Goal: Task Accomplishment & Management: Manage account settings

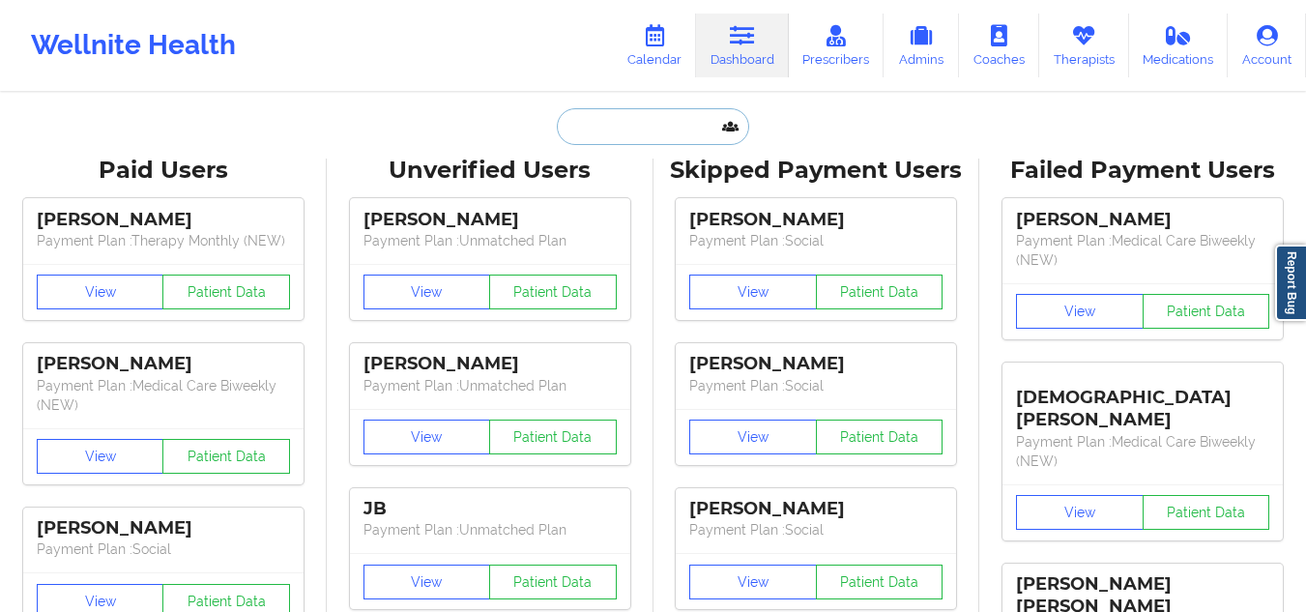
click at [634, 123] on input "text" at bounding box center [652, 126] width 191 height 37
paste input "colieamiller@gmail.com"
type input "colieamiller@gmail.com"
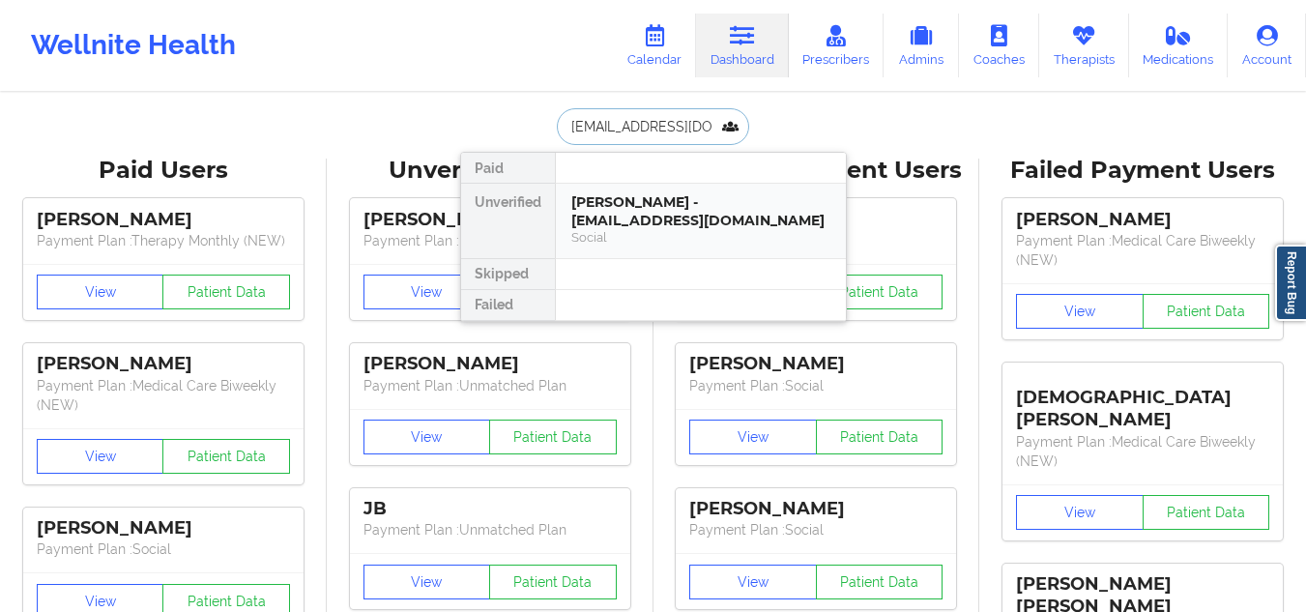
click at [621, 207] on div "Nicole A Miller - colieamiller@gmail.com" at bounding box center [700, 211] width 259 height 36
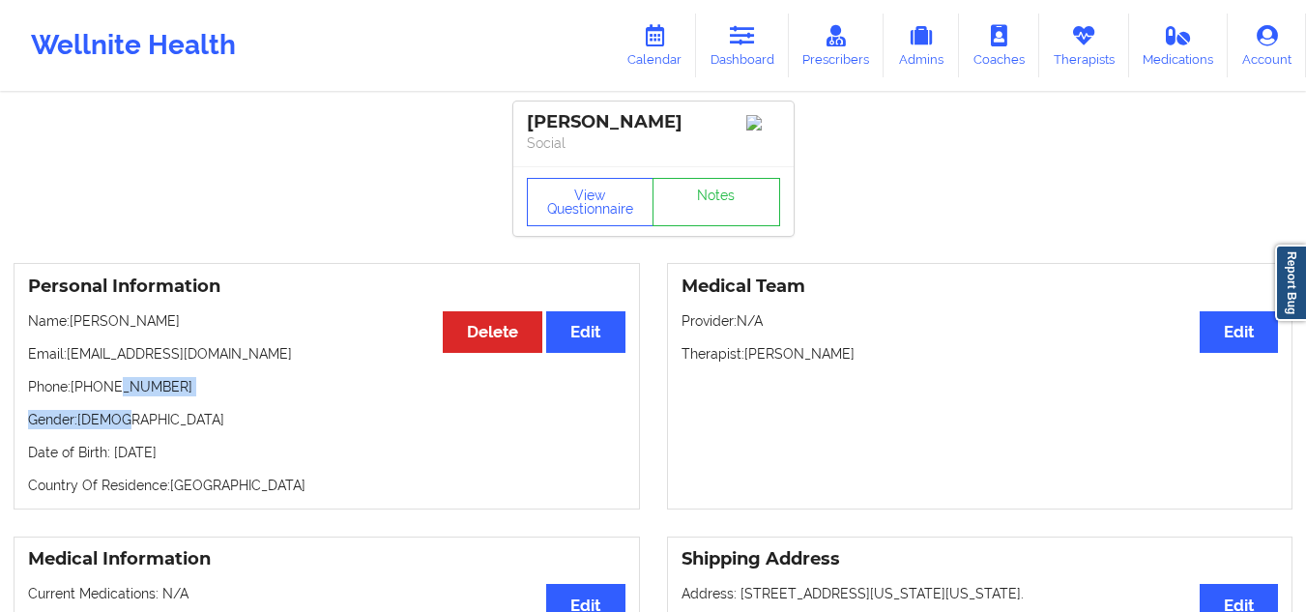
drag, startPoint x: 168, startPoint y: 406, endPoint x: 113, endPoint y: 386, distance: 58.7
click at [113, 386] on div "Personal Information Edit Delete Name: Nicole A Miller Email: colieamiller@gmai…" at bounding box center [327, 386] width 626 height 246
click at [158, 404] on div "Personal Information Edit Delete Name: Nicole A Miller Email: colieamiller@gmai…" at bounding box center [327, 386] width 626 height 246
drag, startPoint x: 172, startPoint y: 387, endPoint x: 87, endPoint y: 389, distance: 85.1
click at [87, 389] on p "Phone: +15624559920" at bounding box center [326, 386] width 597 height 19
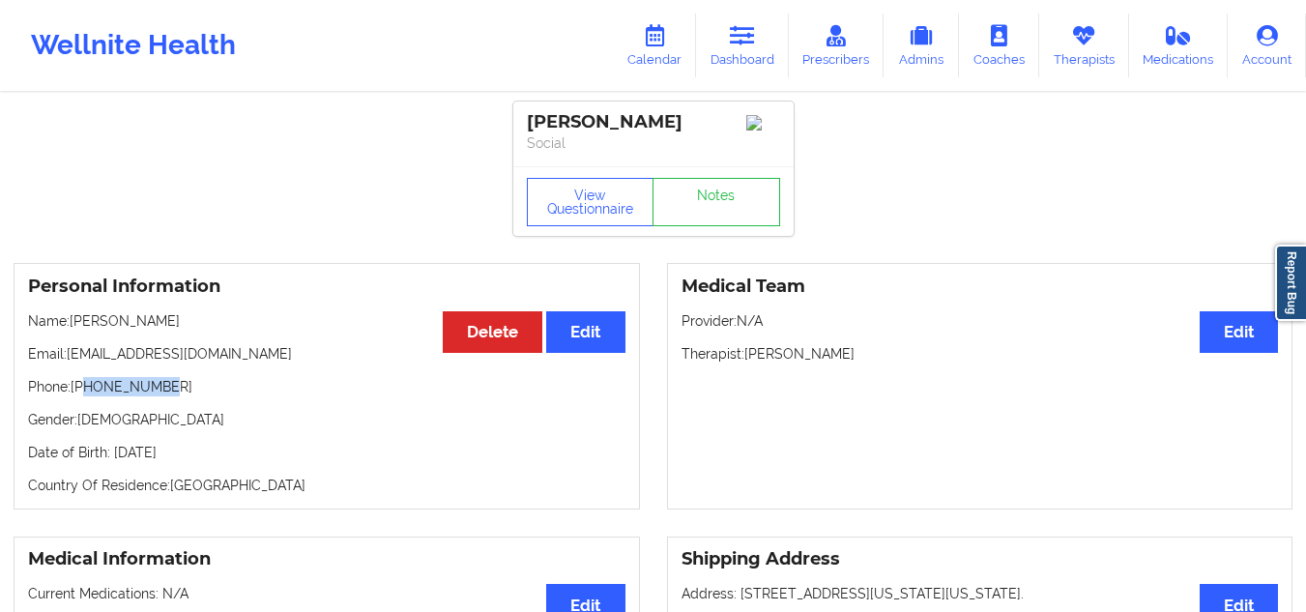
copy p "5624559920"
click at [740, 33] on icon at bounding box center [742, 35] width 25 height 21
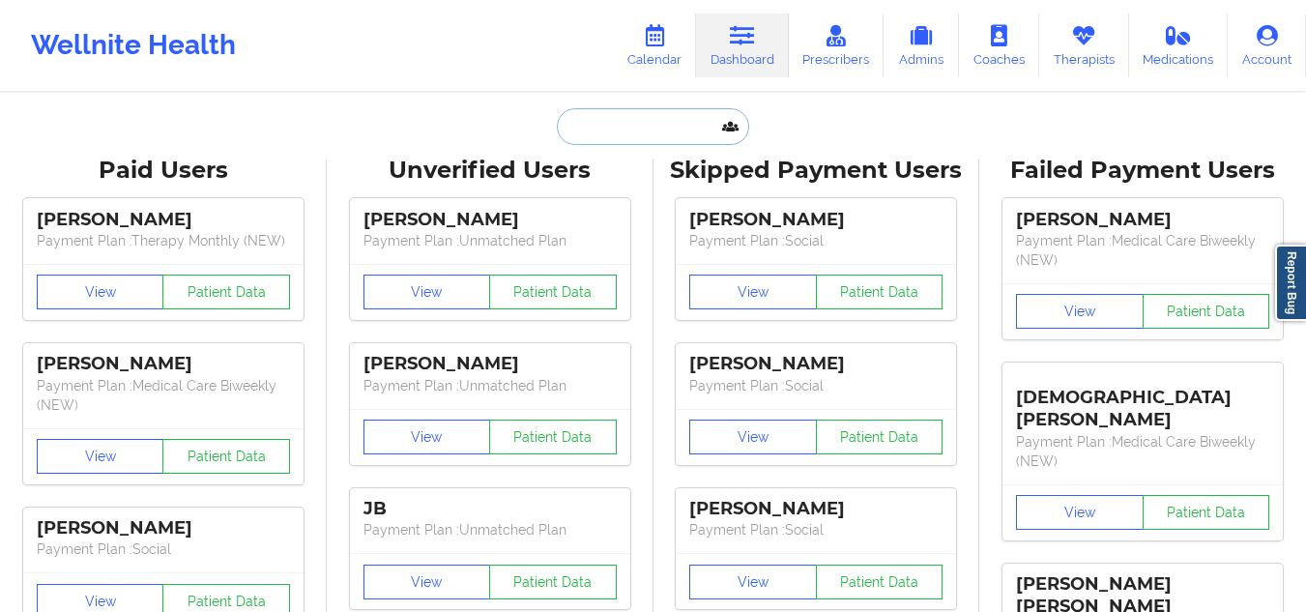
click at [644, 125] on input "text" at bounding box center [652, 126] width 191 height 37
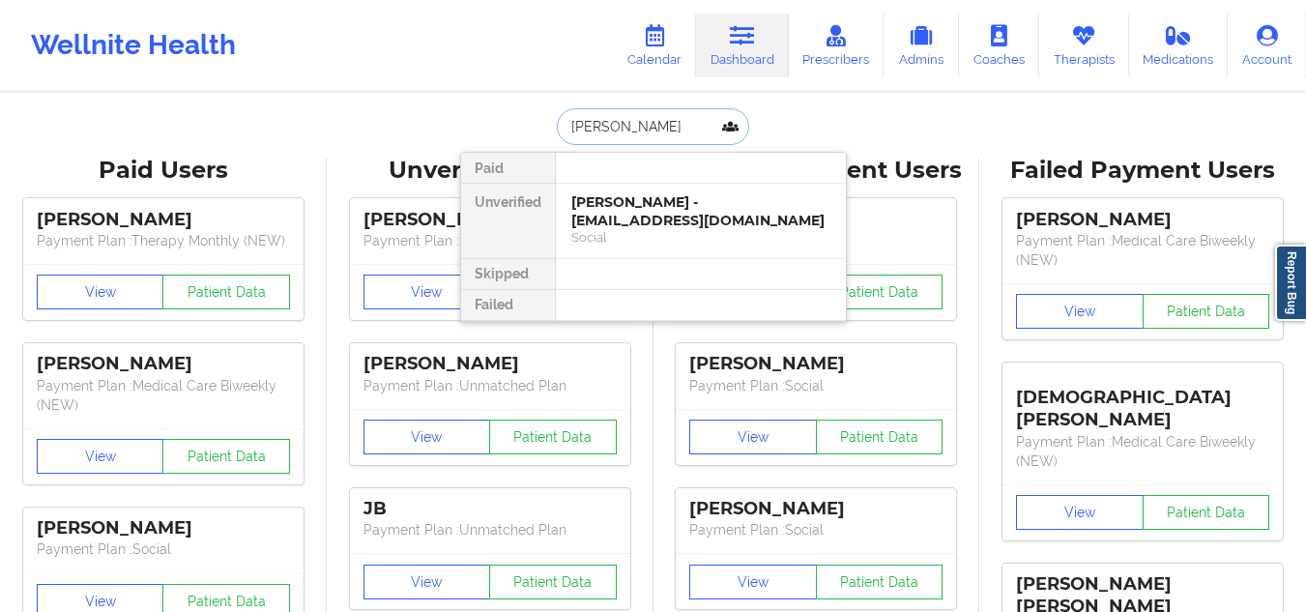
type input "matt kab"
click at [654, 217] on div "Matt Kablama - mattkablama@gmail.com" at bounding box center [700, 211] width 259 height 36
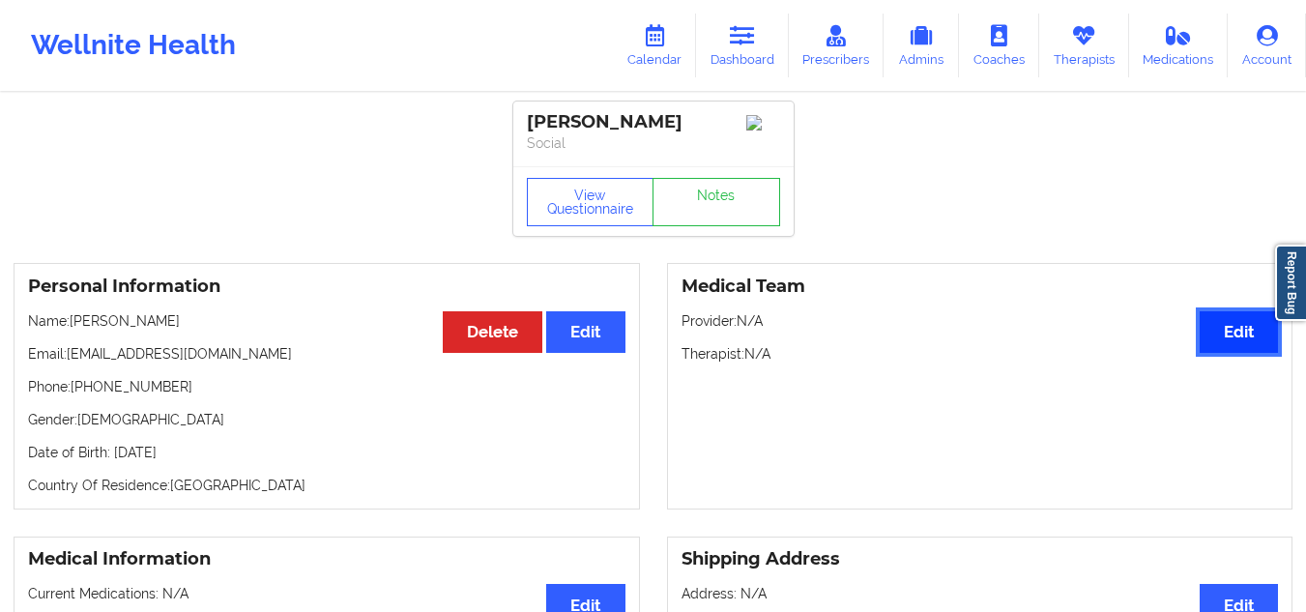
click at [1226, 353] on button "Edit" at bounding box center [1238, 332] width 78 height 42
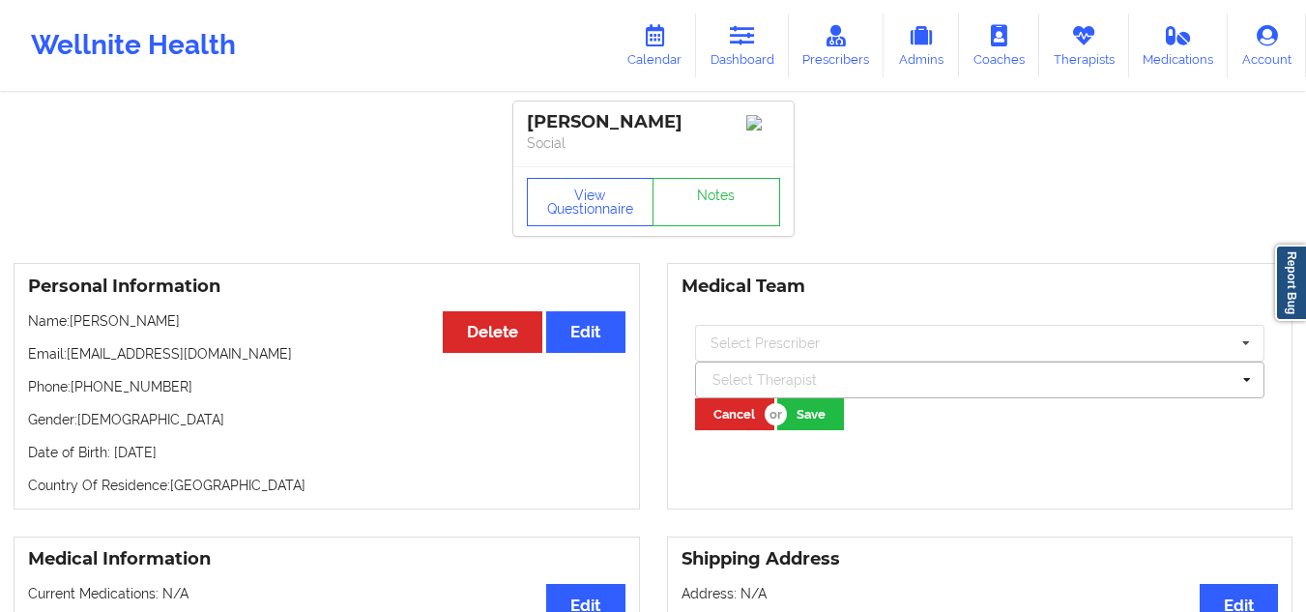
click at [1129, 391] on div at bounding box center [971, 379] width 518 height 23
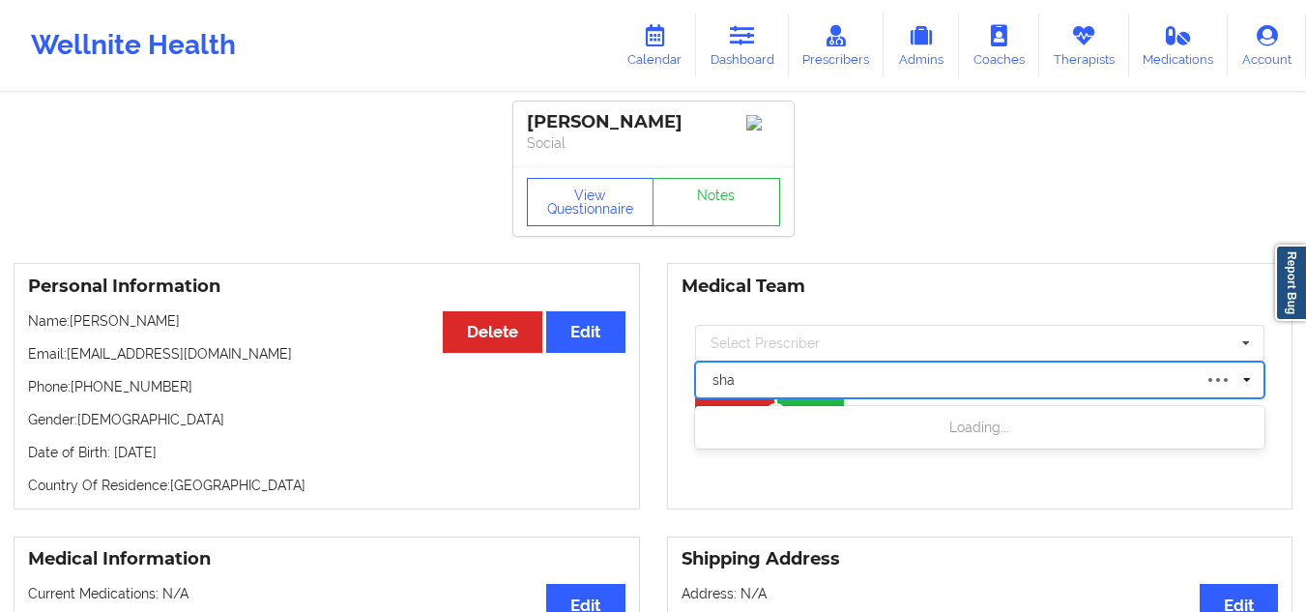
type input "sha"
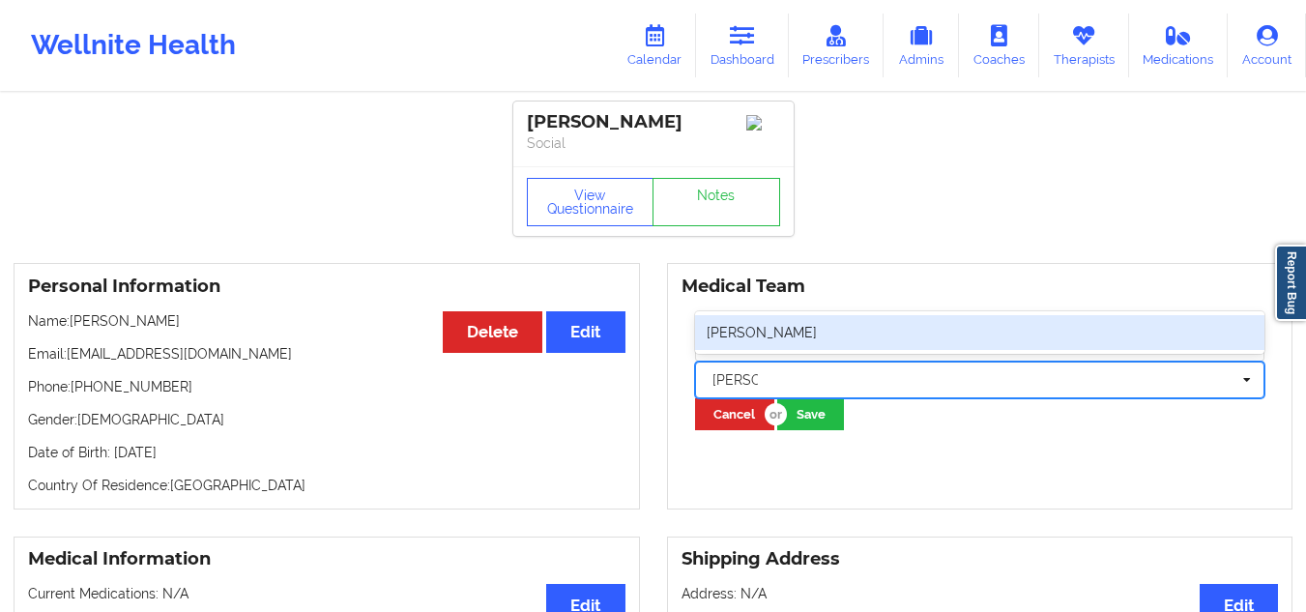
click at [829, 345] on div "[PERSON_NAME]" at bounding box center [980, 332] width 570 height 35
type input "shalyn"
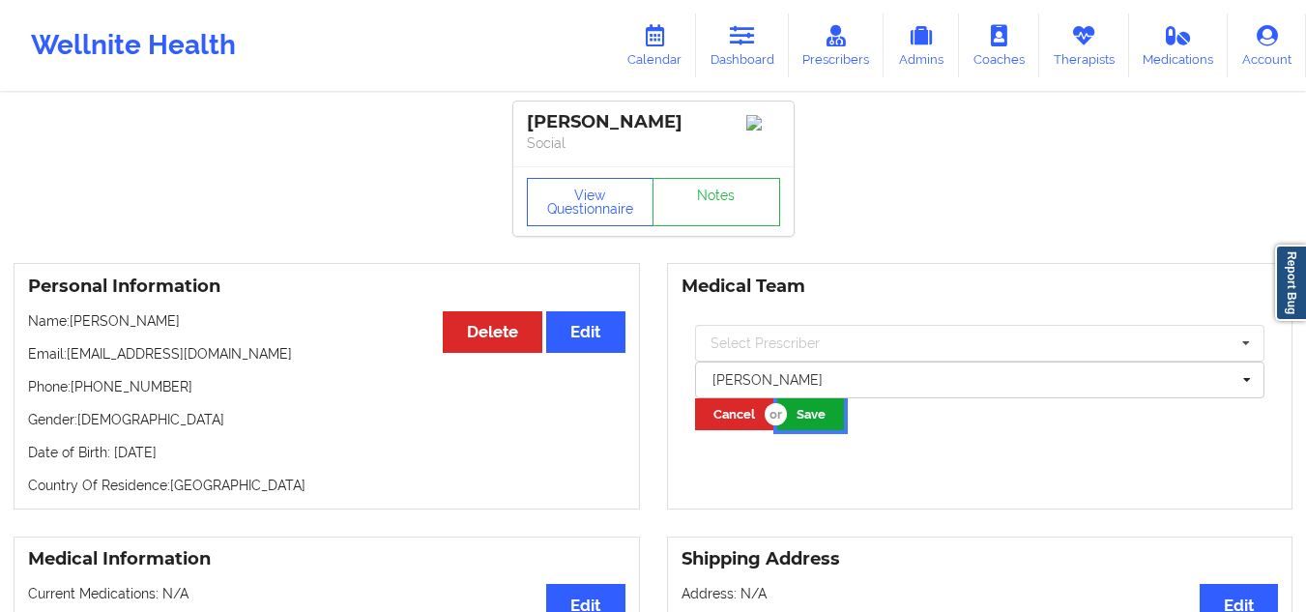
click at [807, 417] on button "Save" at bounding box center [810, 414] width 67 height 32
click at [819, 418] on button "Save" at bounding box center [810, 414] width 67 height 32
click at [730, 43] on link "Dashboard" at bounding box center [742, 46] width 93 height 64
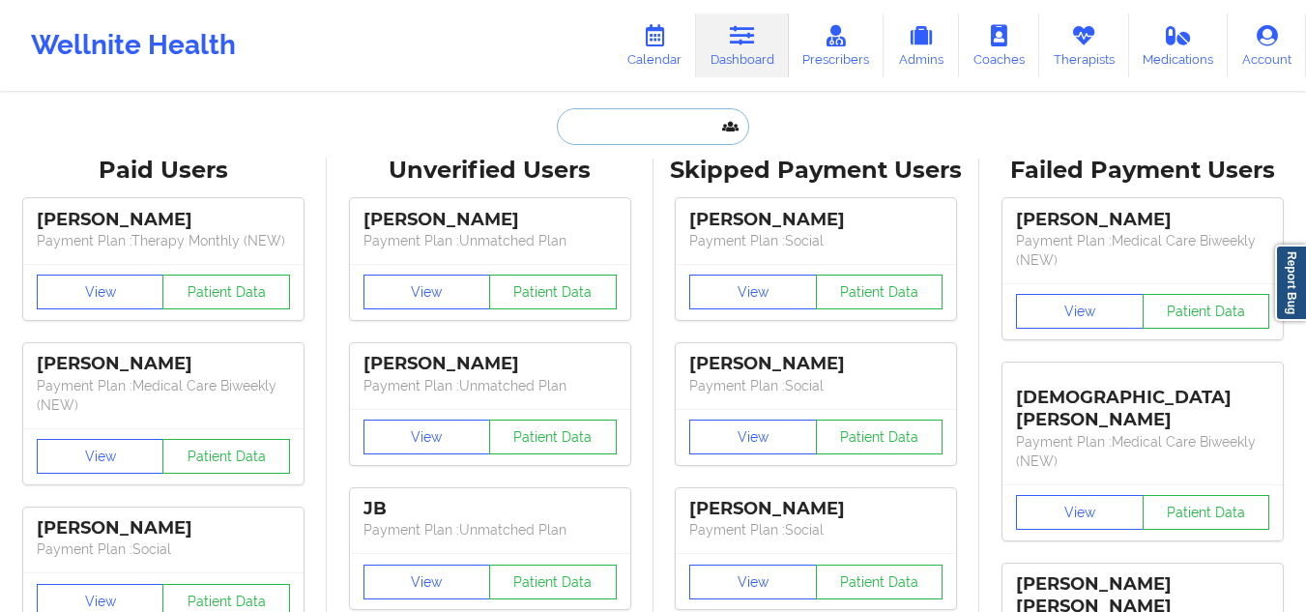
click at [650, 131] on input "text" at bounding box center [652, 126] width 191 height 37
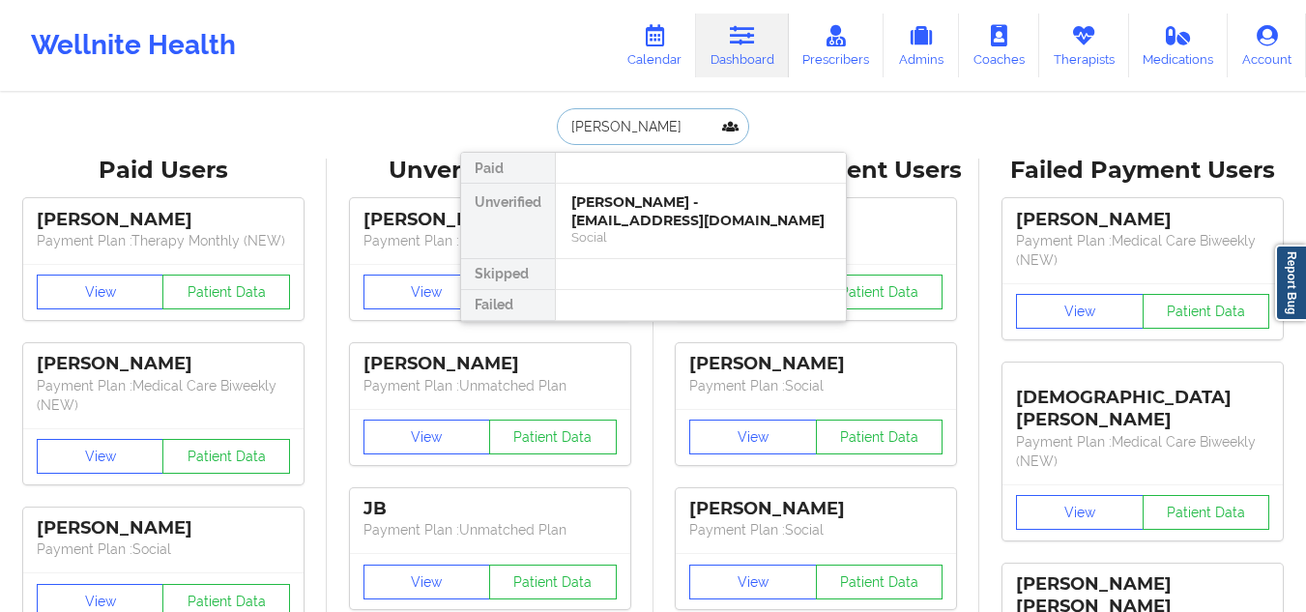
type input "matt kab"
click at [650, 208] on div "Matt Kablama - mattkablama@gmail.com" at bounding box center [700, 211] width 259 height 36
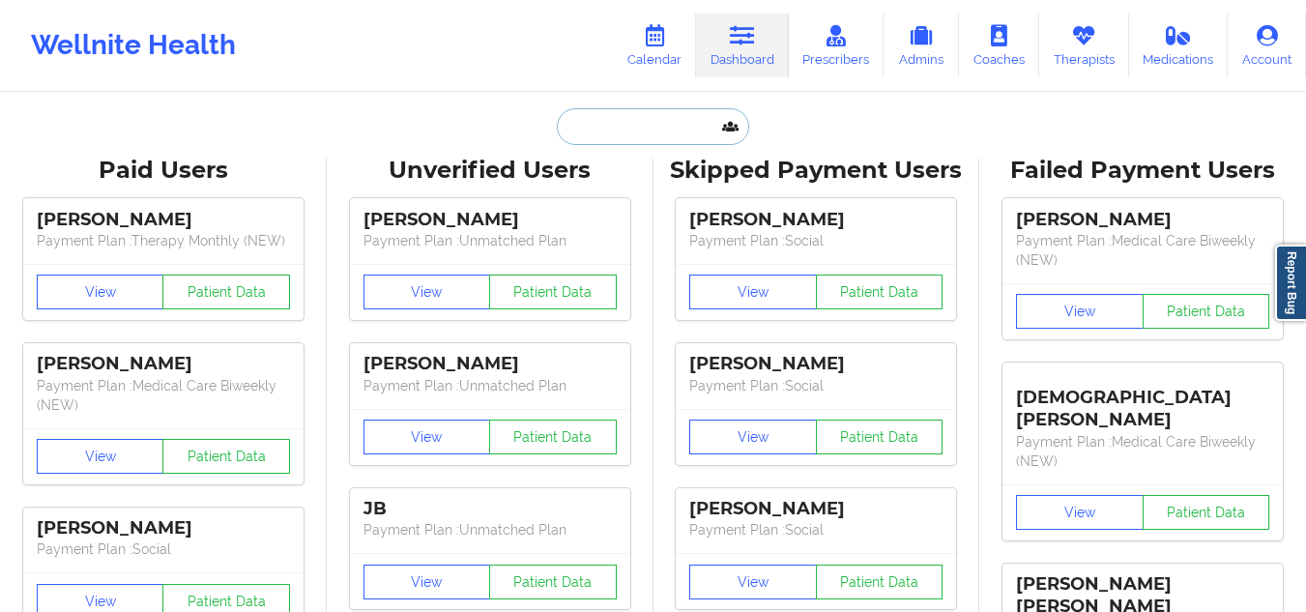
click at [674, 119] on input "text" at bounding box center [652, 126] width 191 height 37
paste input "[PHONE_NUMBER]"
type input "[PHONE_NUMBER]"
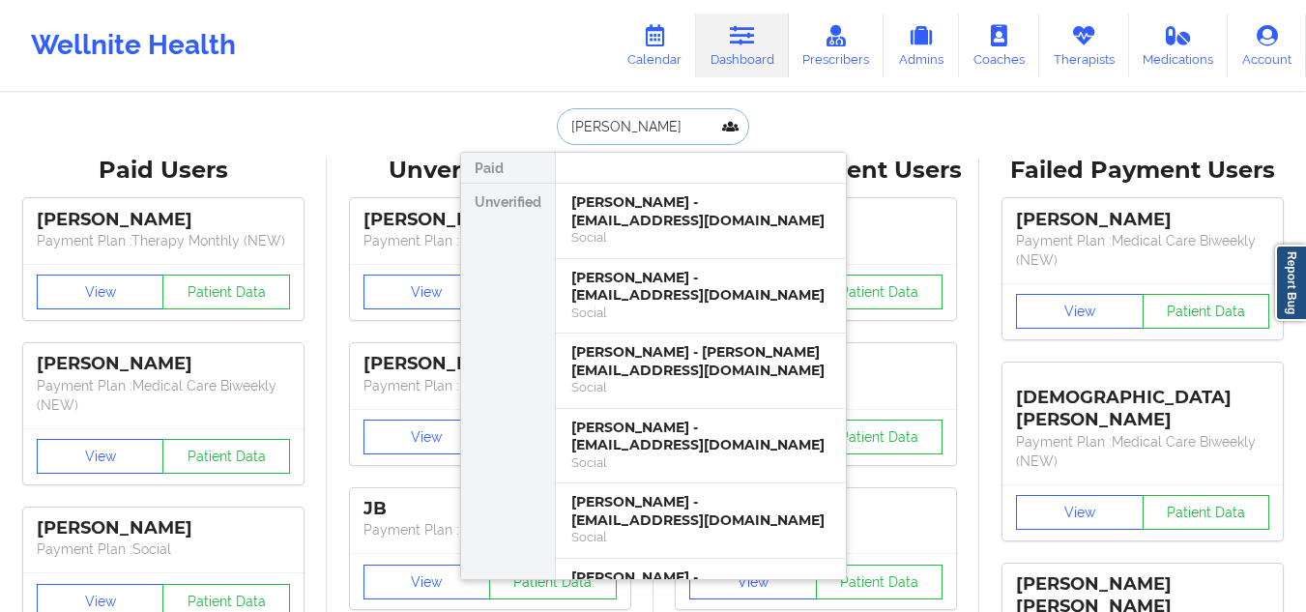
type input "[PERSON_NAME]"
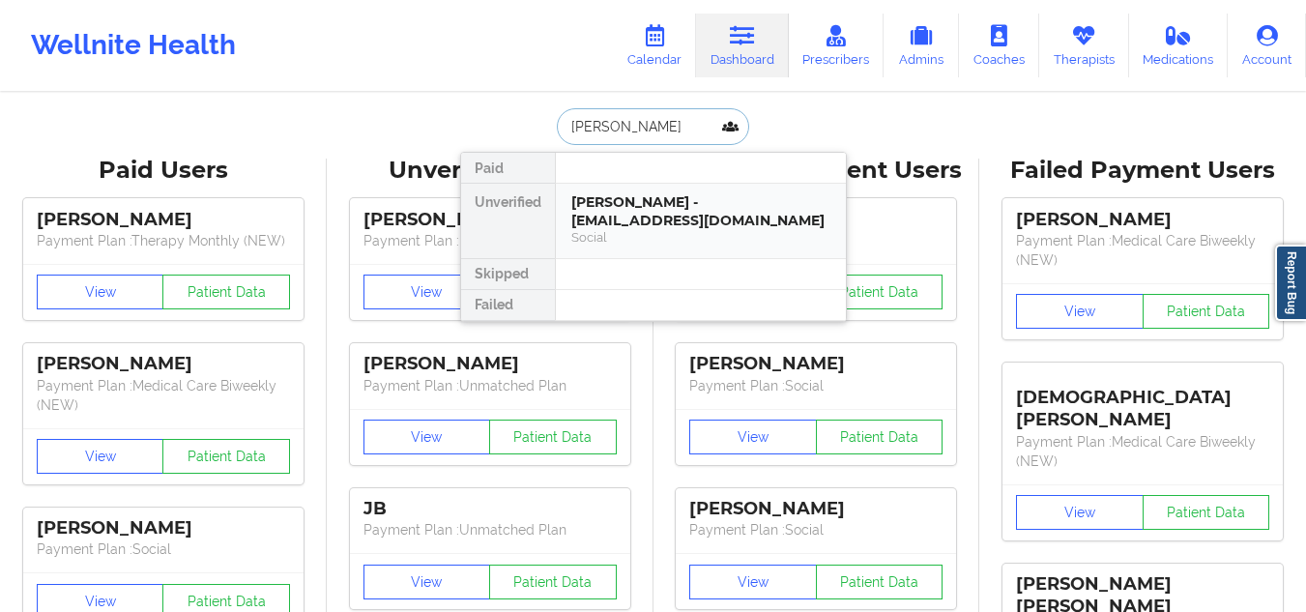
click at [609, 198] on div "[PERSON_NAME] - [EMAIL_ADDRESS][DOMAIN_NAME]" at bounding box center [700, 211] width 259 height 36
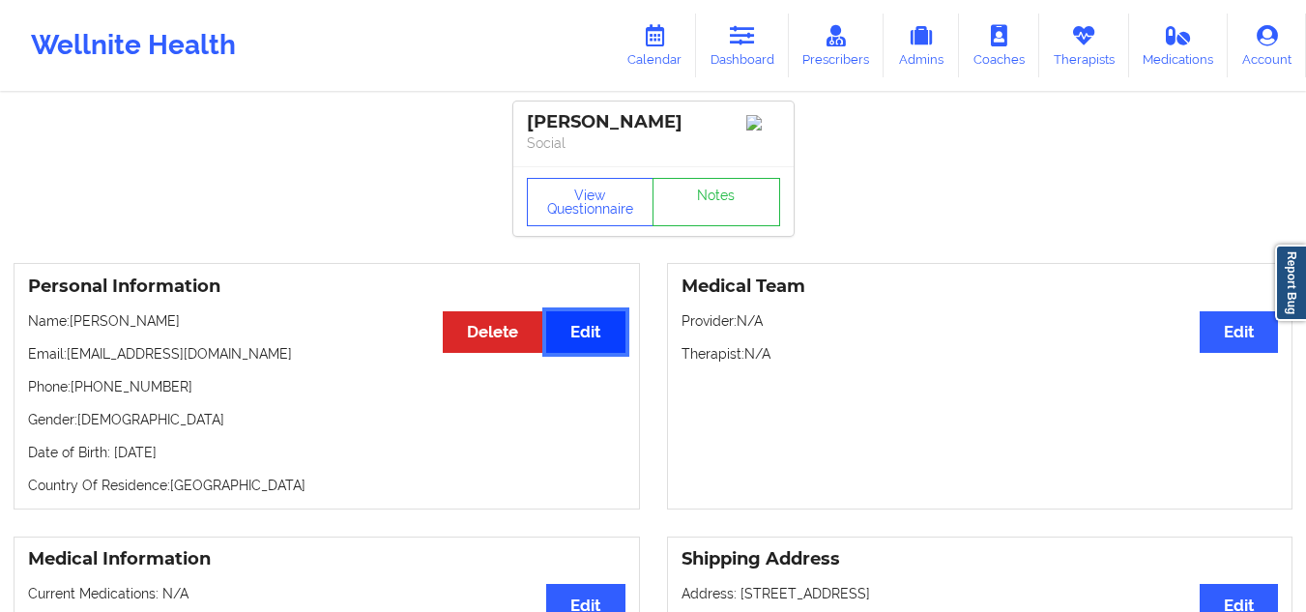
click at [574, 350] on button "Edit" at bounding box center [585, 332] width 78 height 42
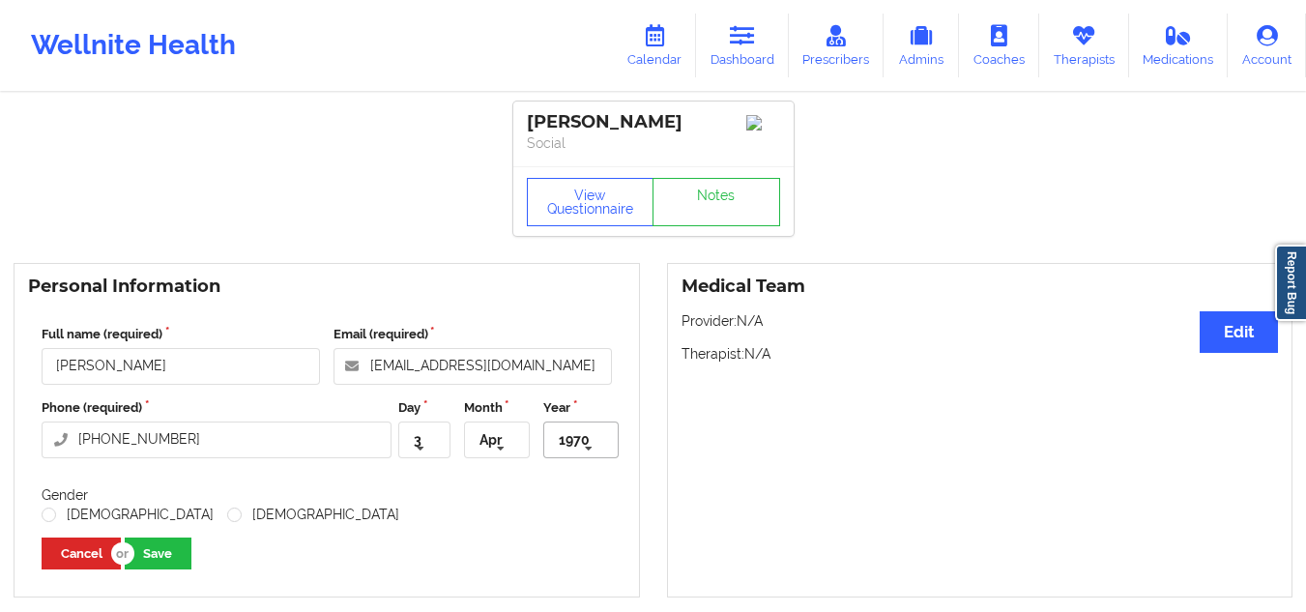
click at [593, 451] on icon at bounding box center [588, 449] width 29 height 36
type input "1963"
click at [582, 486] on span "1963" at bounding box center [576, 478] width 28 height 15
click at [151, 563] on button "Save" at bounding box center [158, 553] width 67 height 32
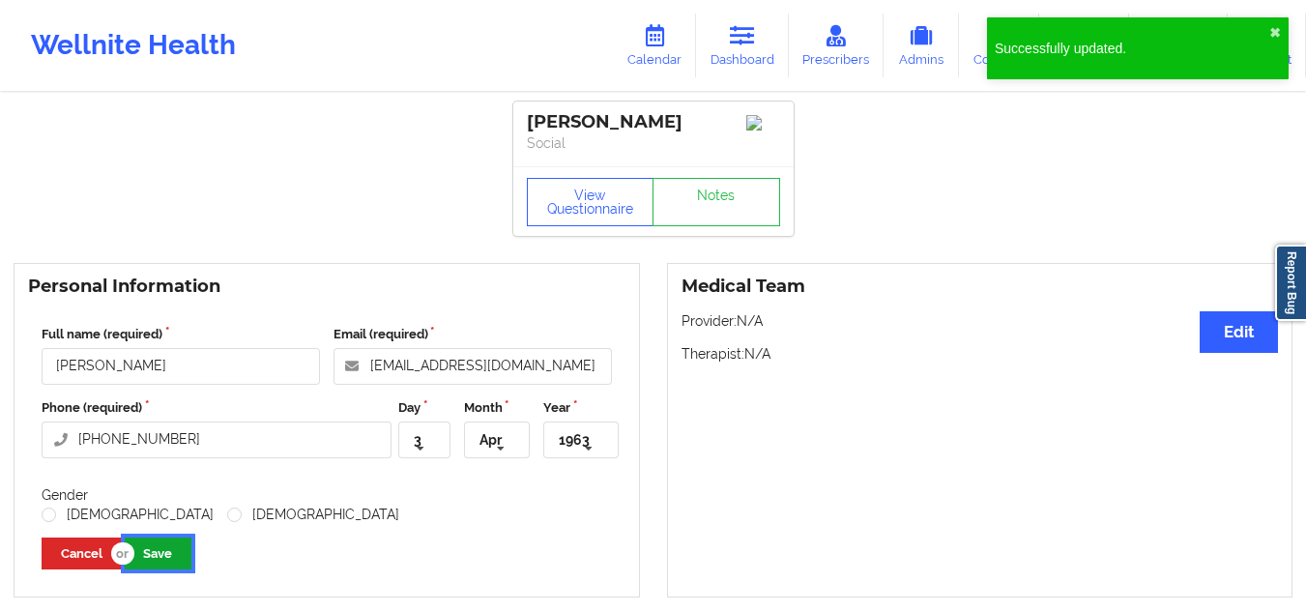
click at [162, 567] on button "Save" at bounding box center [158, 553] width 67 height 32
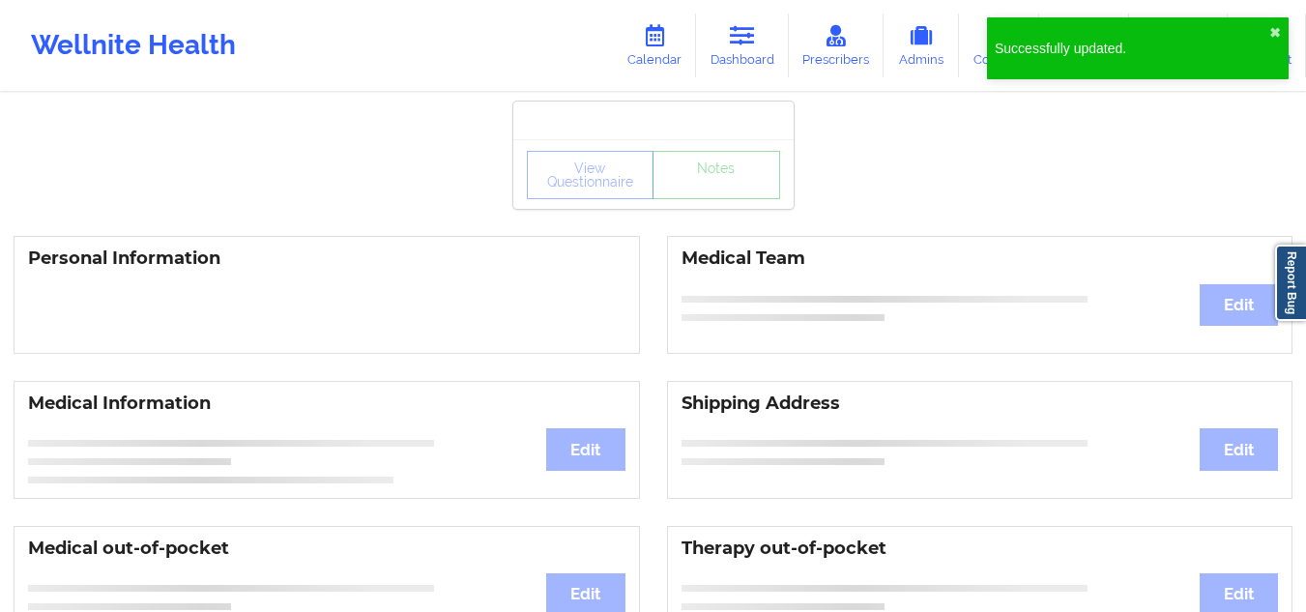
drag, startPoint x: 692, startPoint y: 117, endPoint x: 519, endPoint y: 121, distance: 173.0
click at [519, 121] on div at bounding box center [653, 120] width 280 height 38
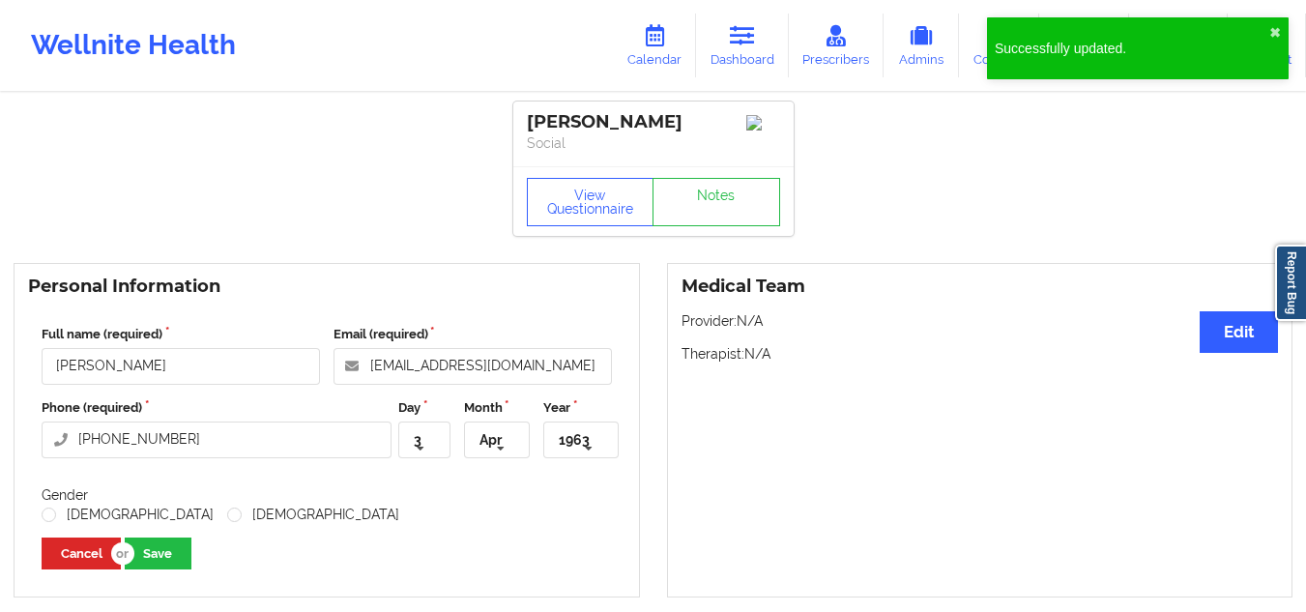
drag, startPoint x: 692, startPoint y: 129, endPoint x: 512, endPoint y: 126, distance: 179.8
click at [513, 126] on div "[PERSON_NAME] Social" at bounding box center [653, 133] width 280 height 65
copy div "[PERSON_NAME]"
click at [738, 51] on link "Dashboard" at bounding box center [742, 46] width 93 height 64
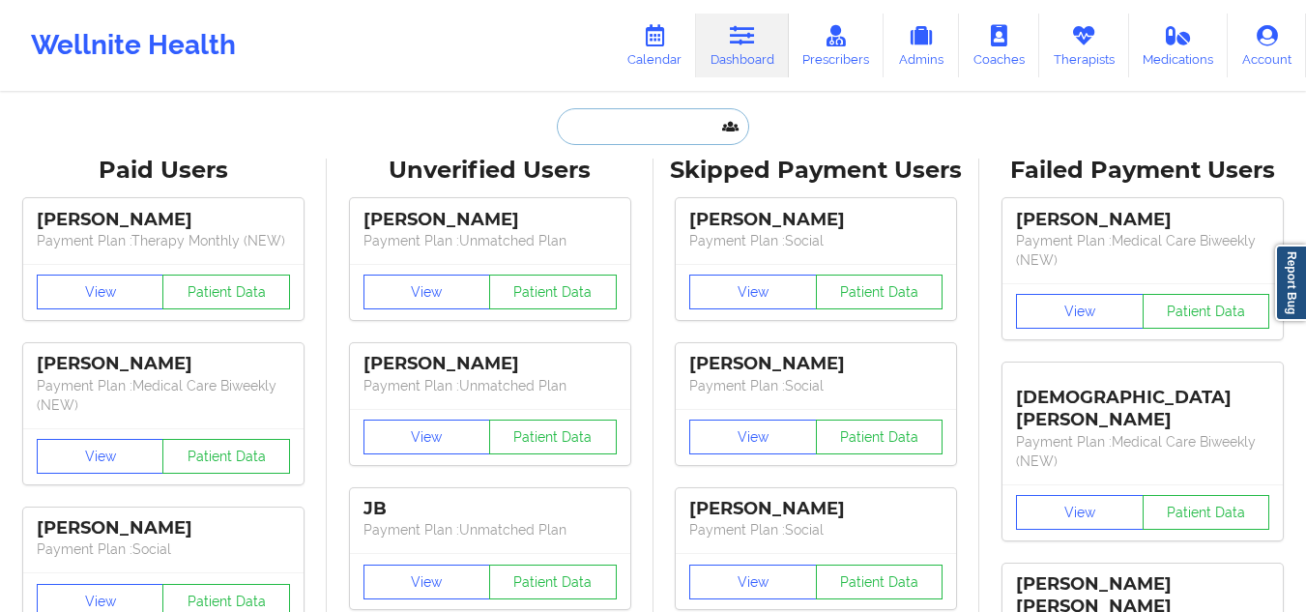
click at [634, 131] on input "text" at bounding box center [652, 126] width 191 height 37
paste input "[PERSON_NAME]"
type input "[PERSON_NAME]"
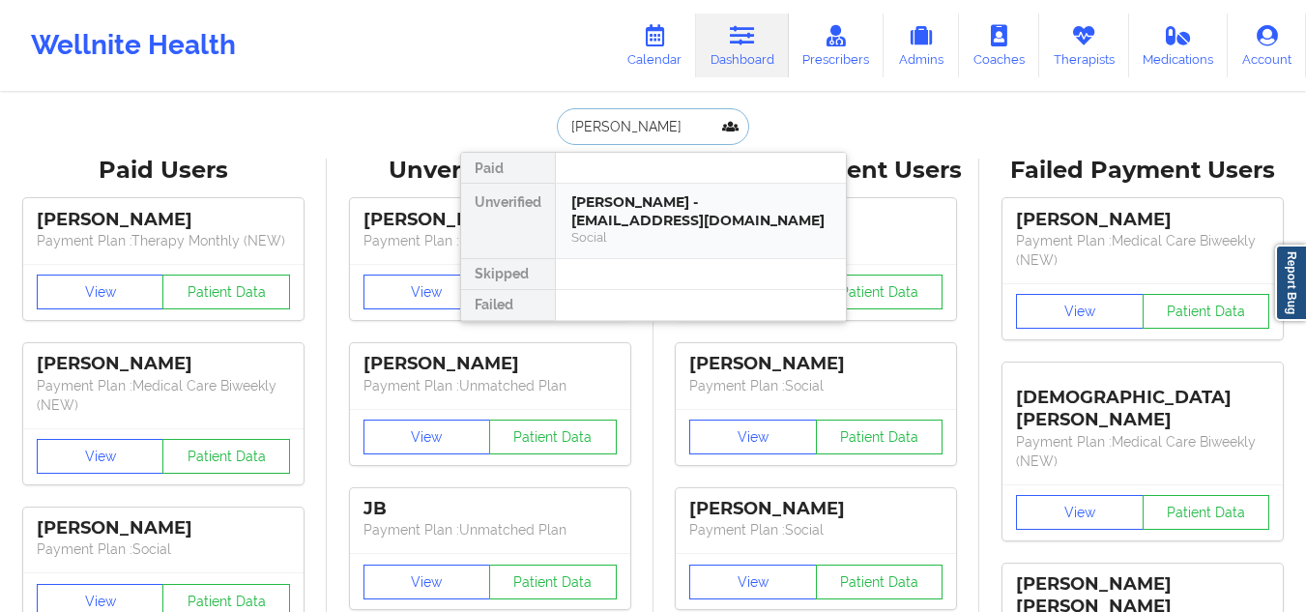
click at [680, 208] on div "[PERSON_NAME] - [EMAIL_ADDRESS][DOMAIN_NAME]" at bounding box center [700, 211] width 259 height 36
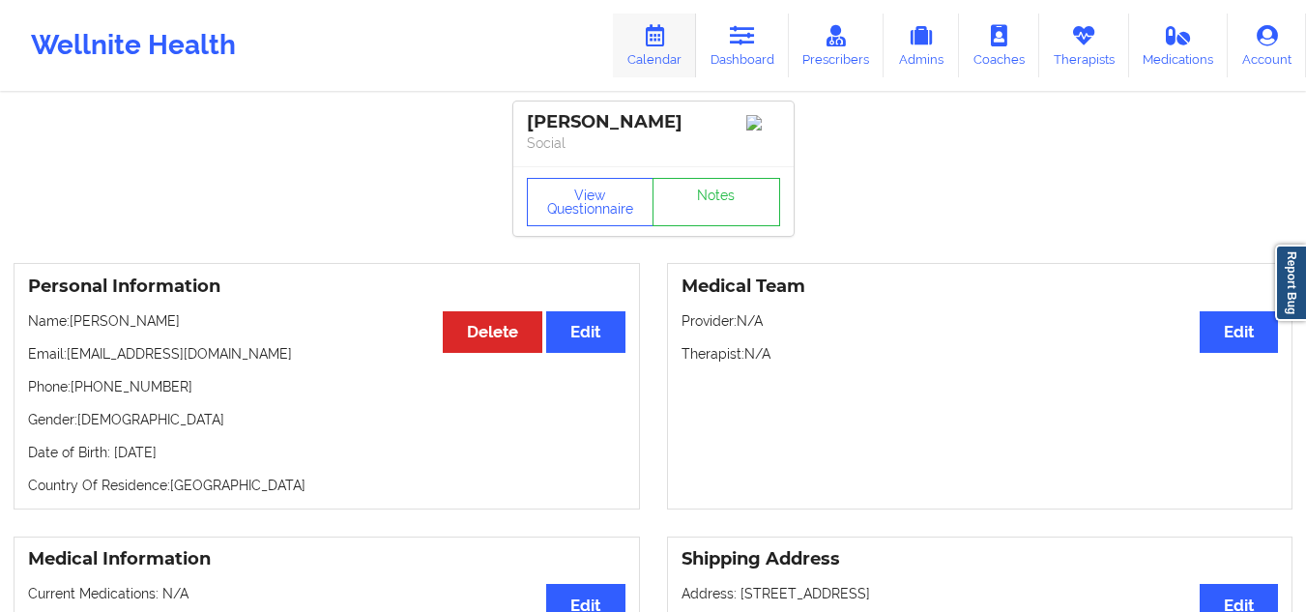
click at [689, 47] on link "Calendar" at bounding box center [654, 46] width 83 height 64
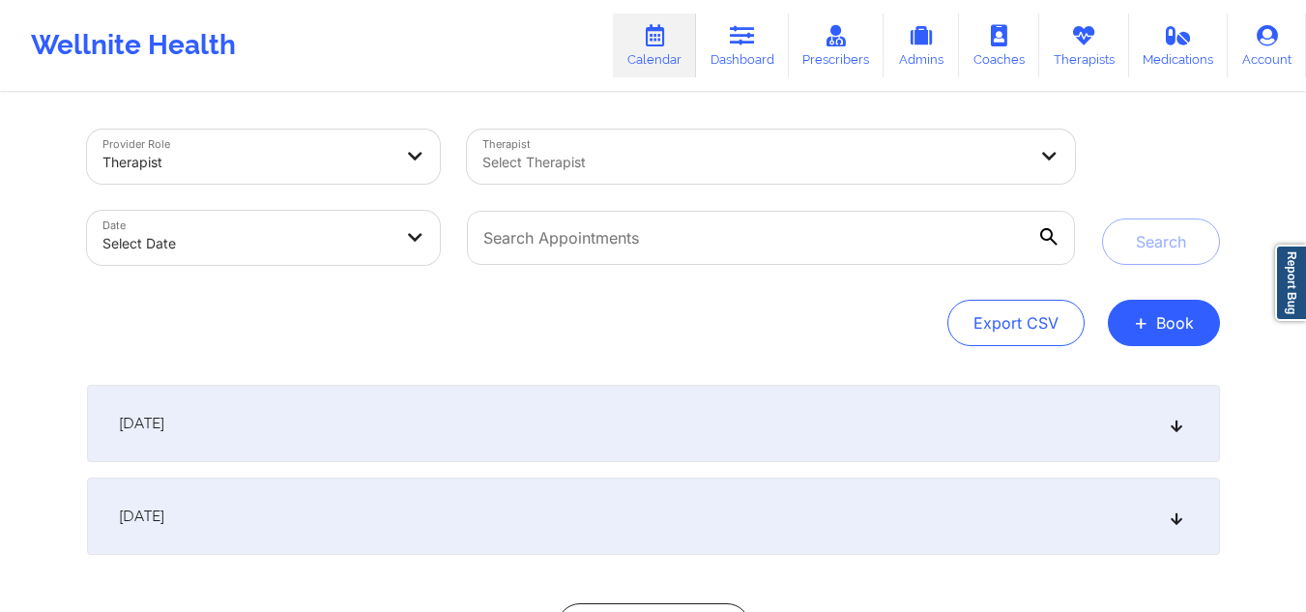
click at [637, 158] on div at bounding box center [754, 162] width 544 height 23
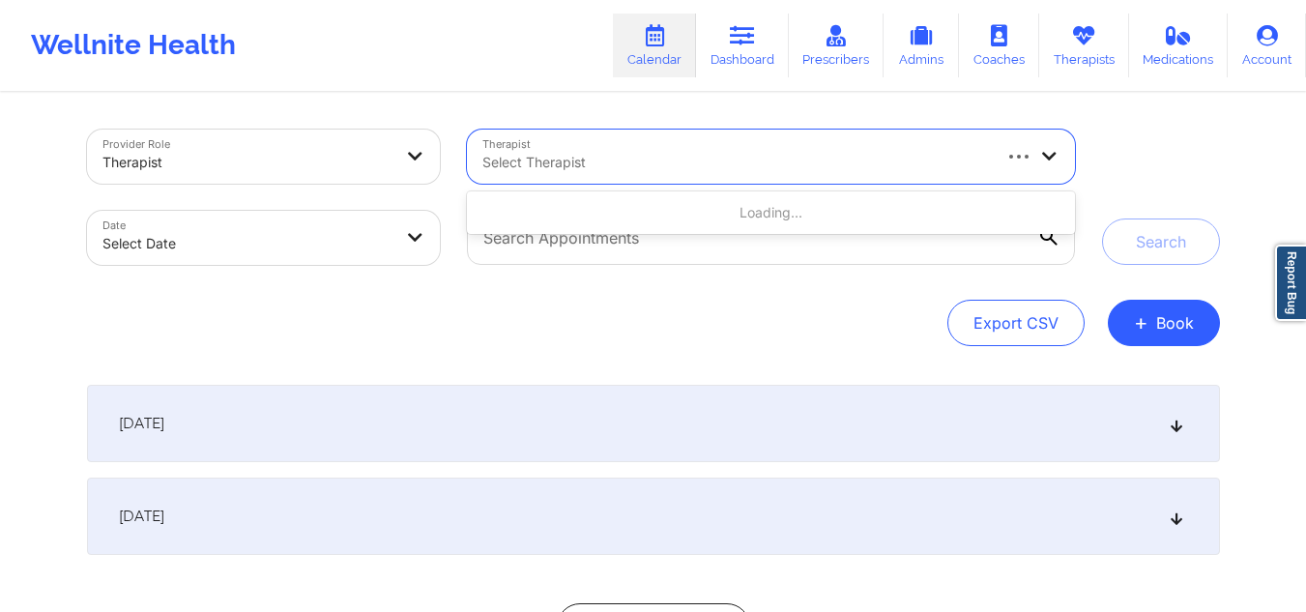
select select "2025-8"
select select "2025-9"
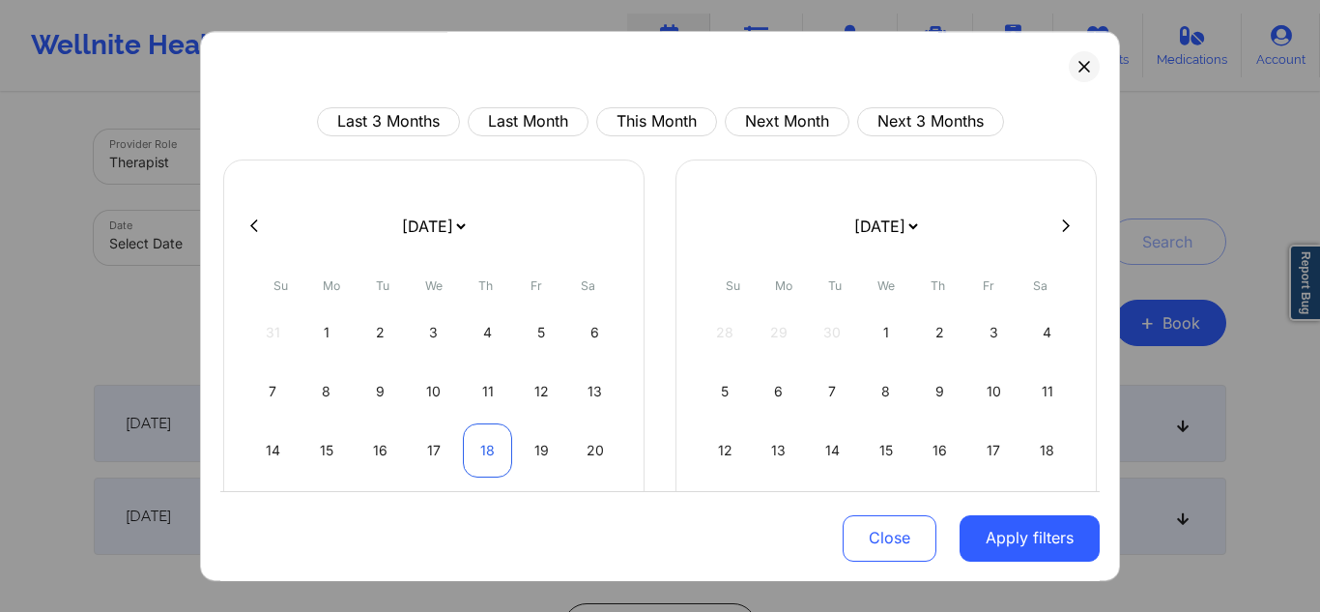
click at [481, 469] on div "18" at bounding box center [487, 450] width 49 height 54
select select "2025-8"
select select "2025-9"
select select "2025-8"
select select "2025-9"
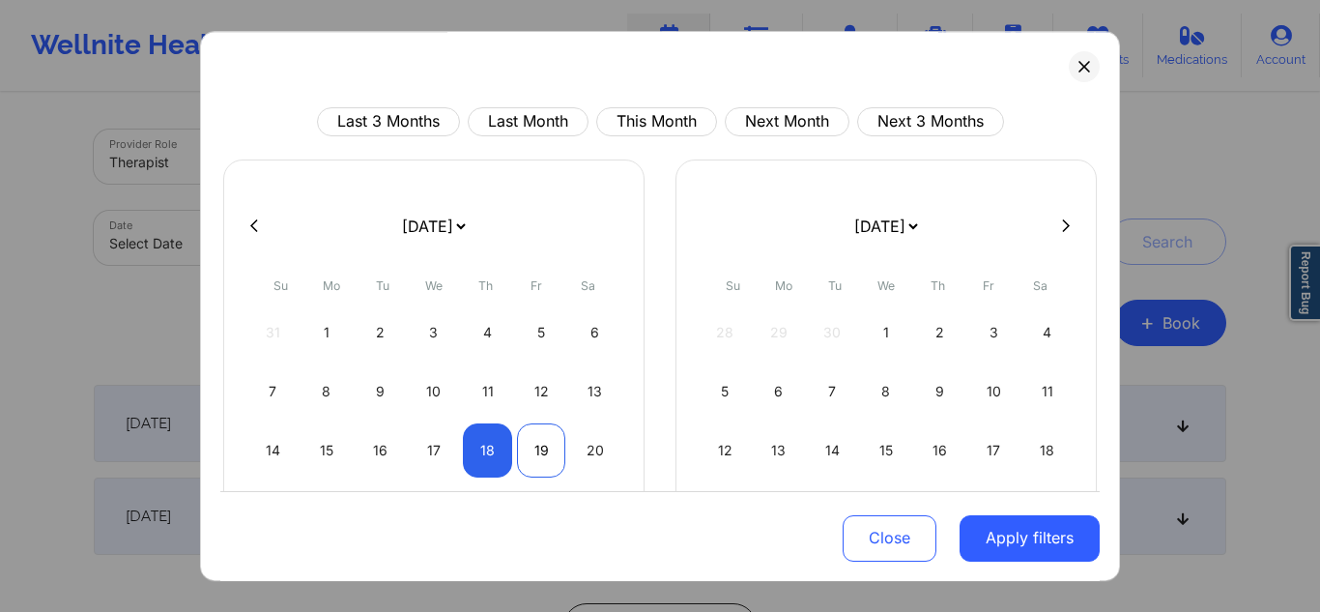
click at [537, 458] on div "19" at bounding box center [541, 450] width 49 height 54
select select "2025-8"
select select "2025-9"
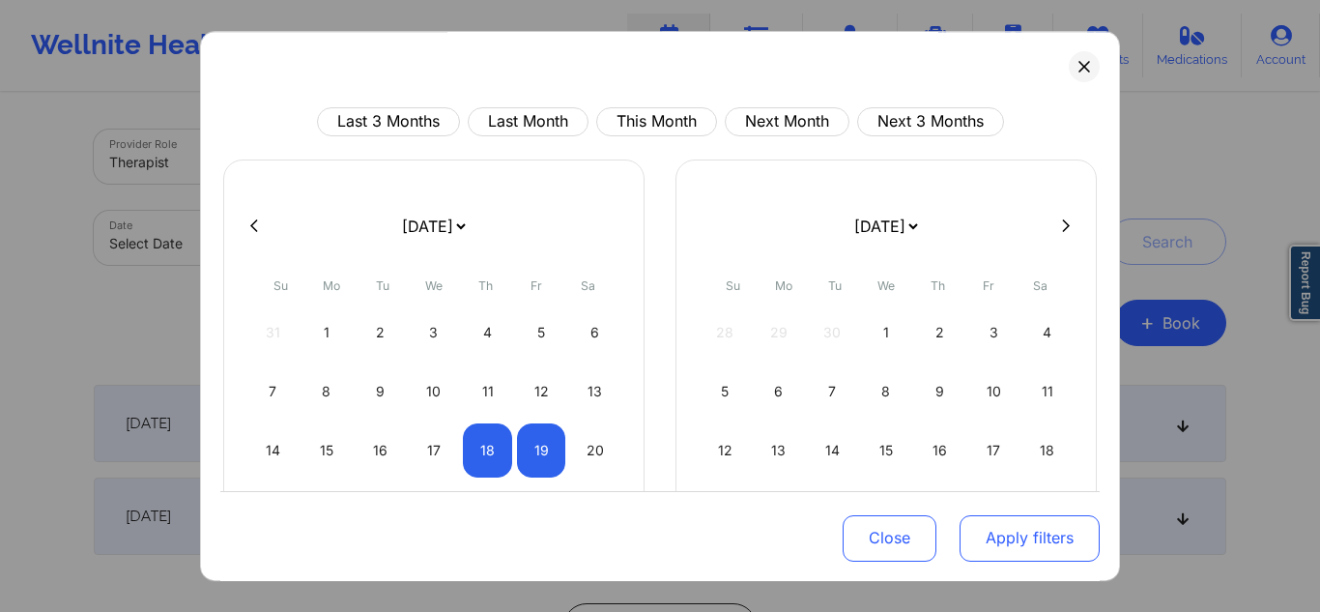
click at [1044, 538] on button "Apply filters" at bounding box center [1030, 537] width 140 height 46
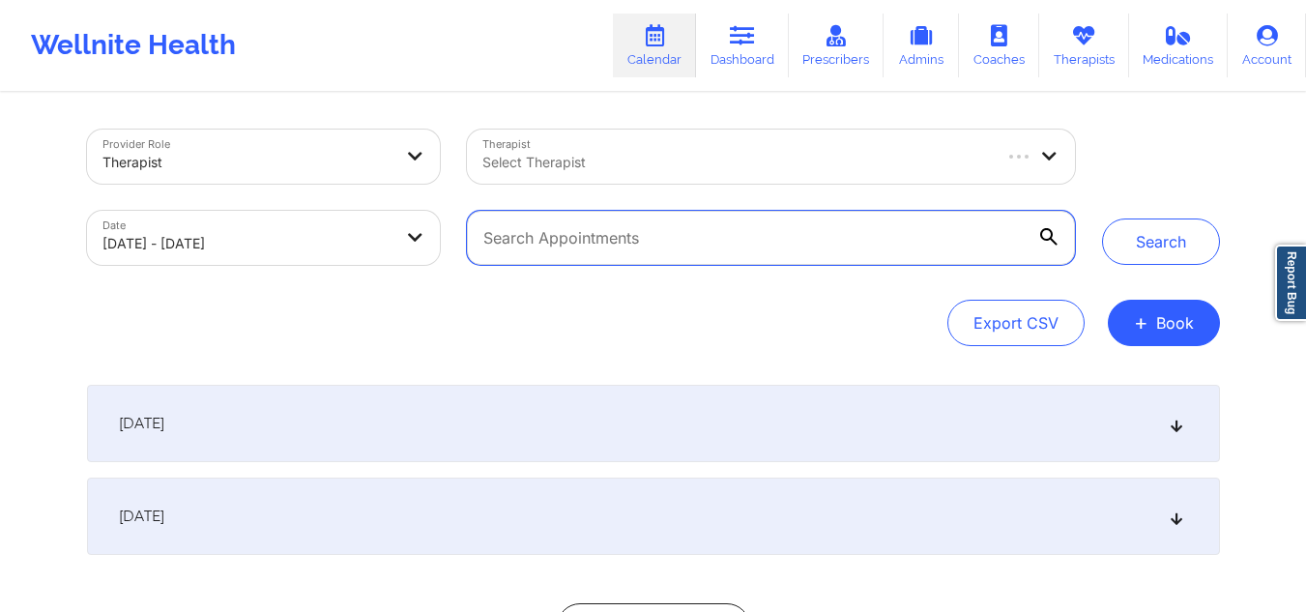
click at [704, 245] on input "text" at bounding box center [770, 238] width 607 height 54
type input "[PERSON_NAME]"
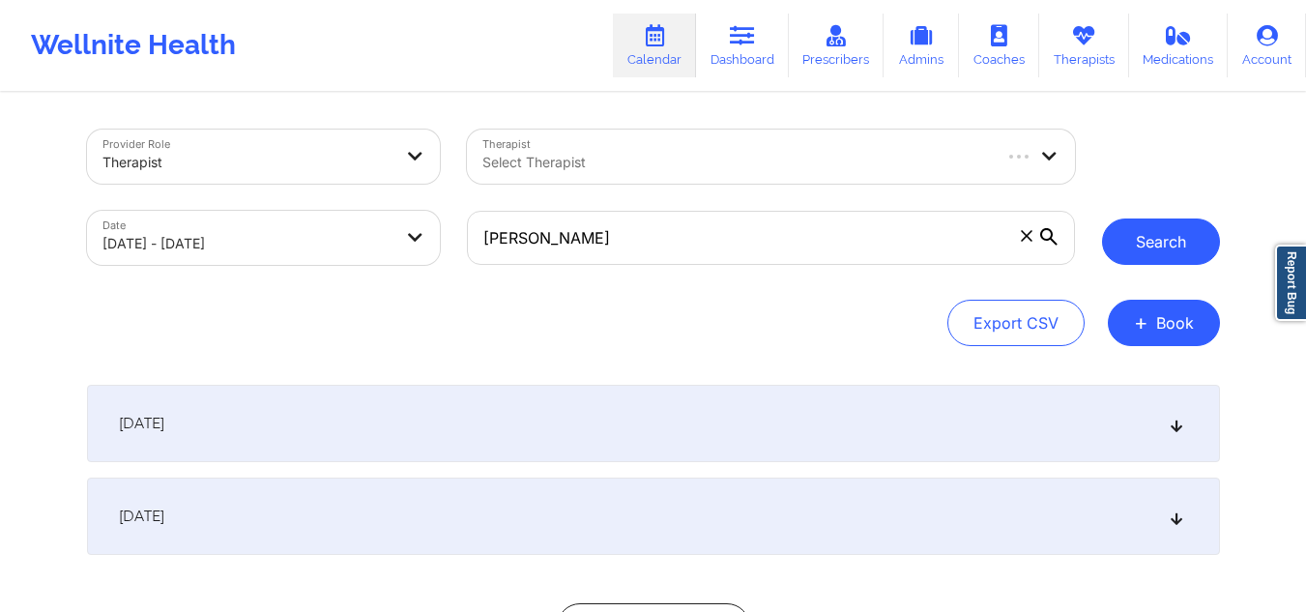
click at [1151, 259] on button "Search" at bounding box center [1161, 241] width 118 height 46
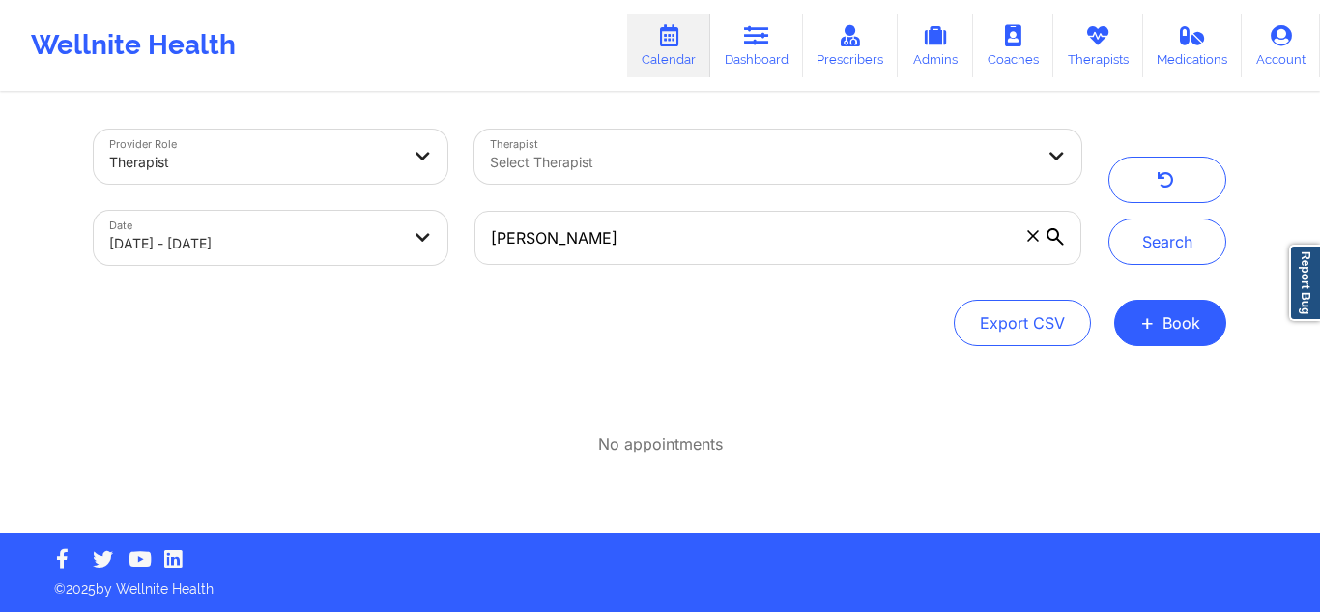
click at [1032, 238] on icon at bounding box center [1032, 235] width 11 height 11
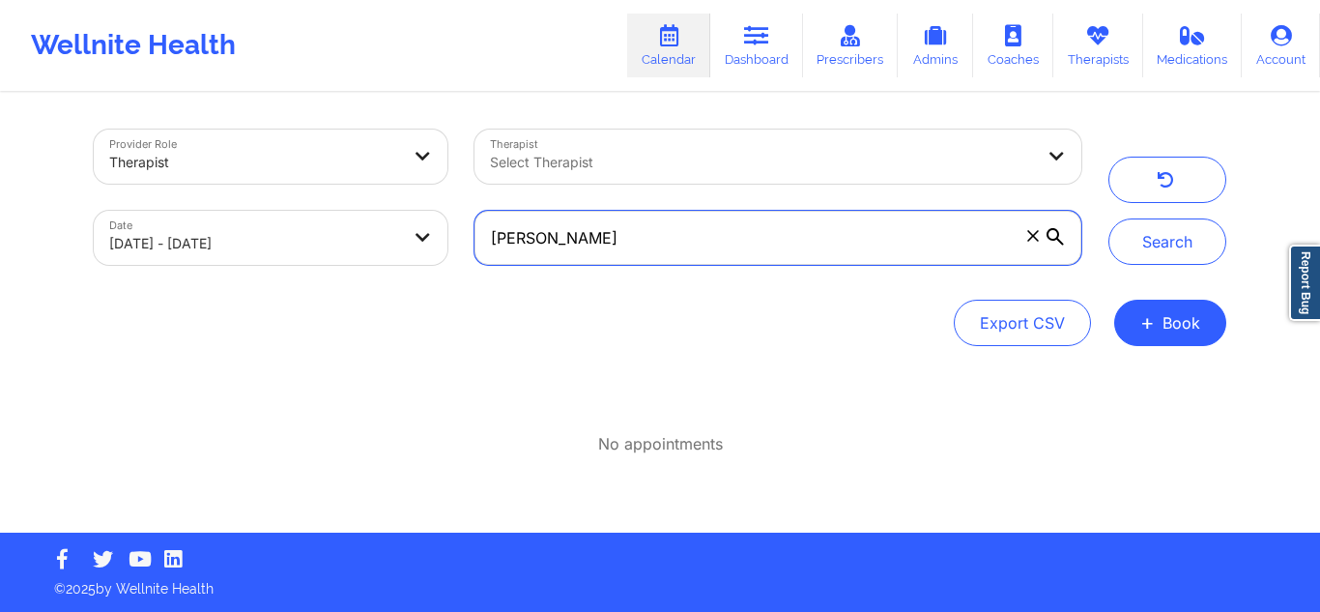
click at [1032, 238] on input "[PERSON_NAME]" at bounding box center [777, 238] width 607 height 54
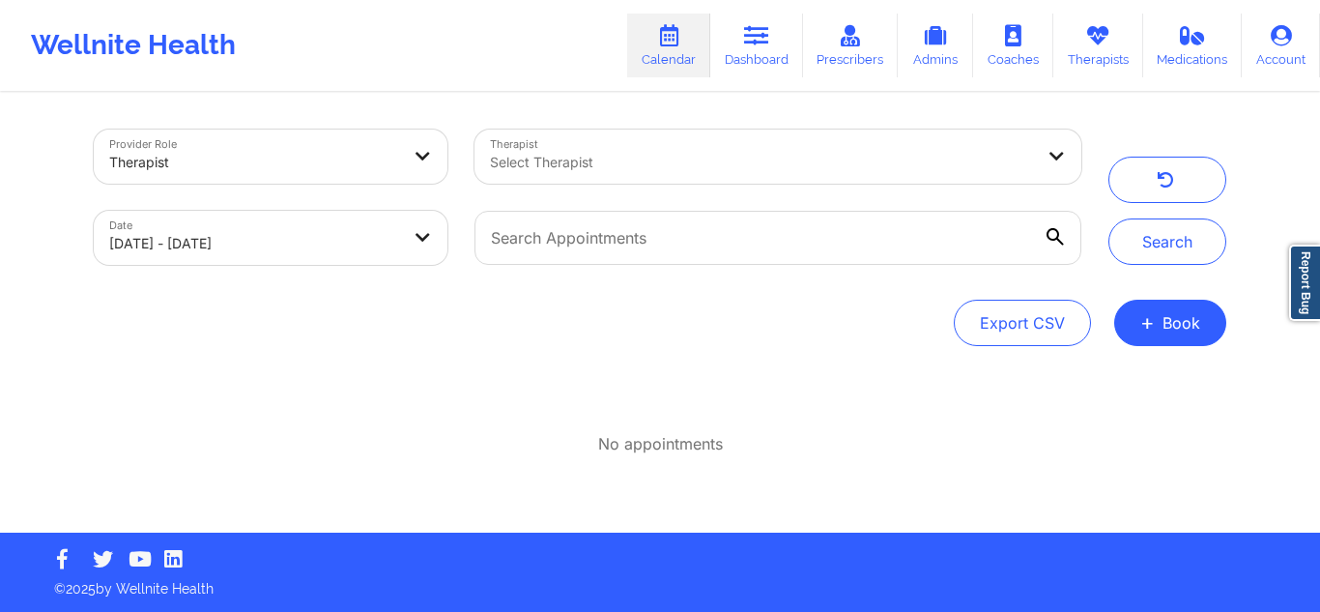
click at [818, 136] on div "Select Therapist" at bounding box center [754, 156] width 561 height 54
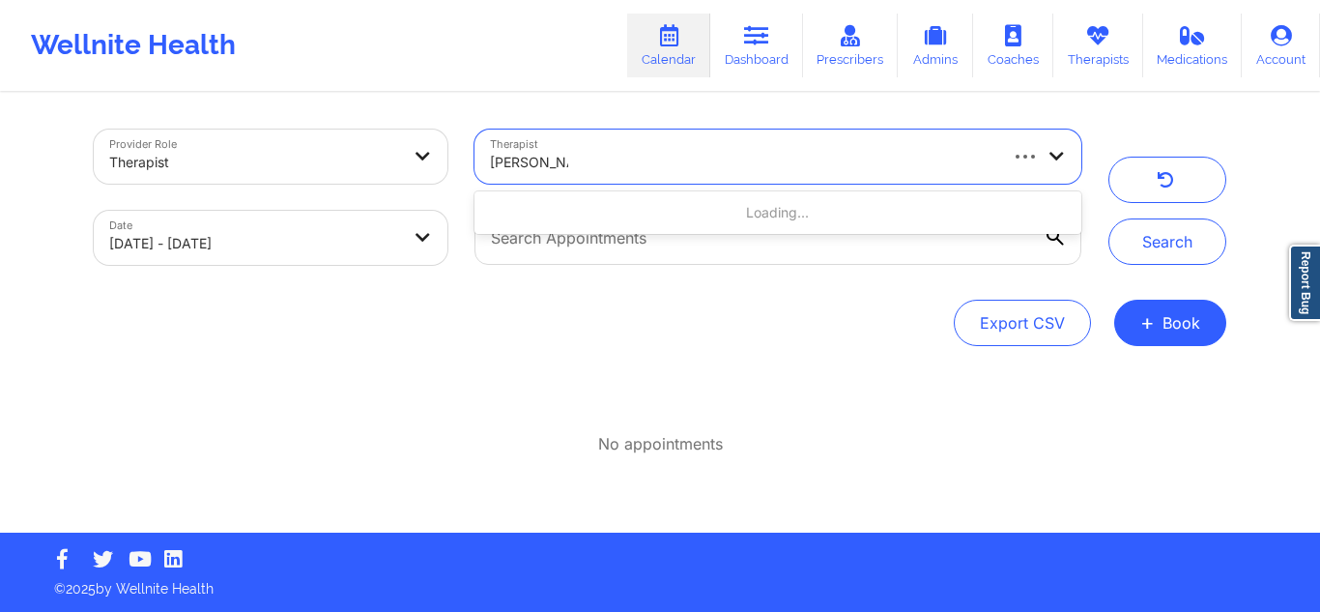
type input "[PERSON_NAME]"
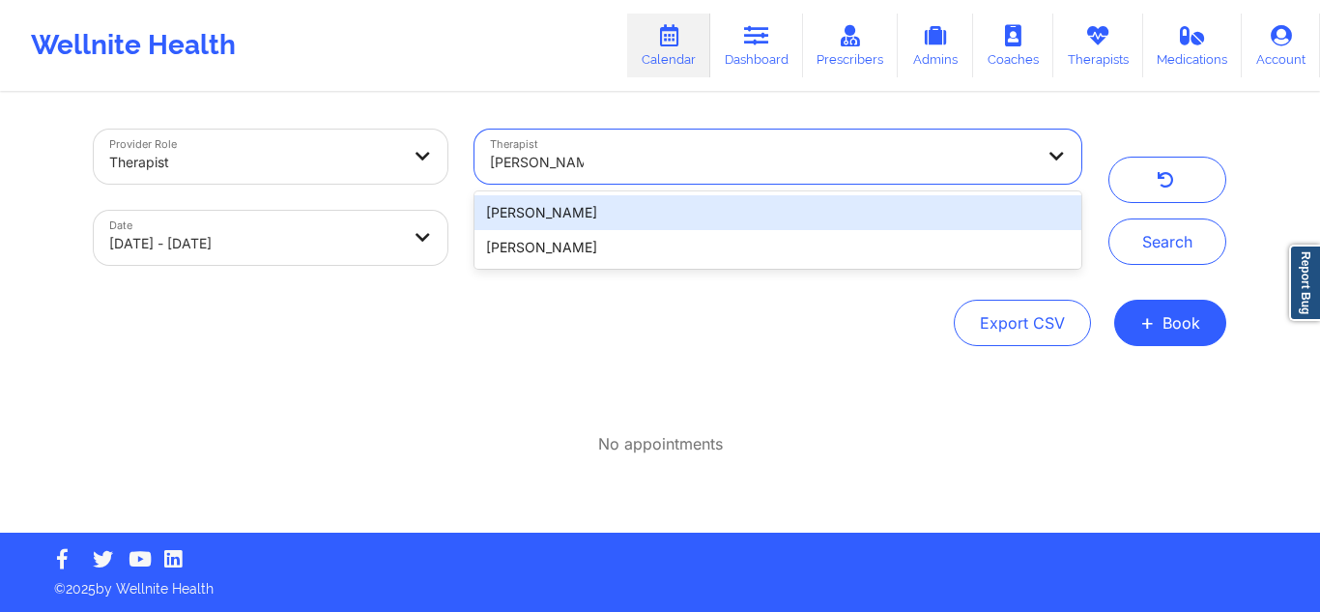
click at [649, 205] on div "[PERSON_NAME]" at bounding box center [777, 212] width 607 height 35
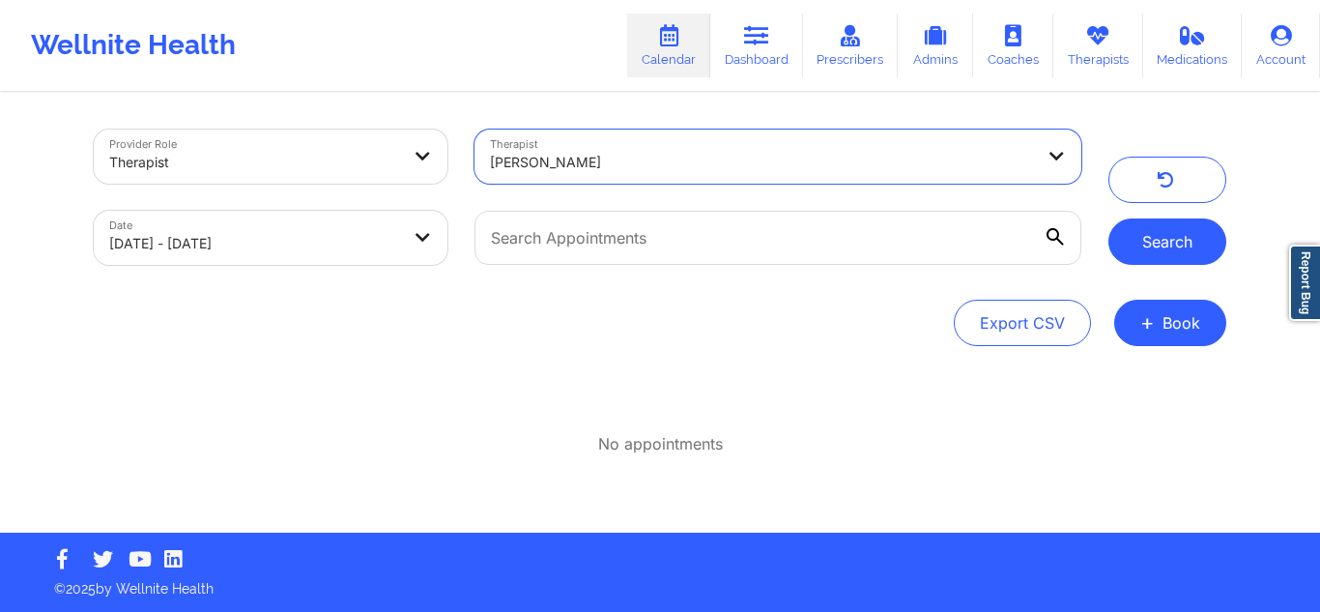
click at [1129, 233] on button "Search" at bounding box center [1167, 241] width 118 height 46
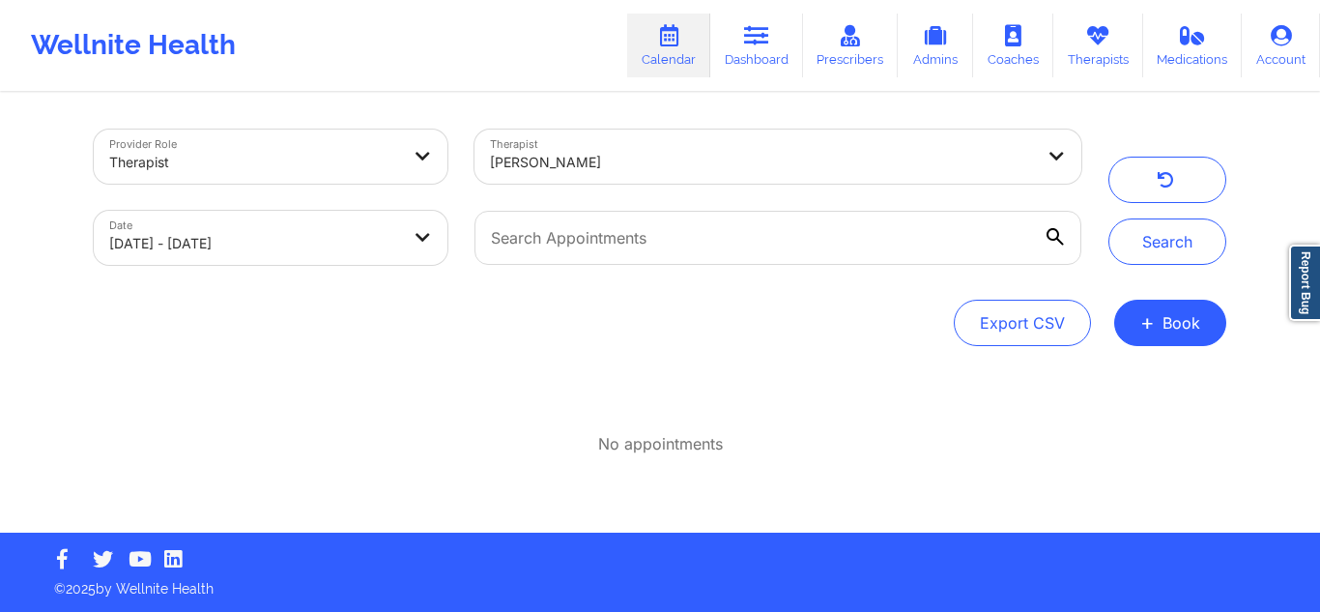
click at [842, 150] on div "[PERSON_NAME]" at bounding box center [762, 162] width 544 height 43
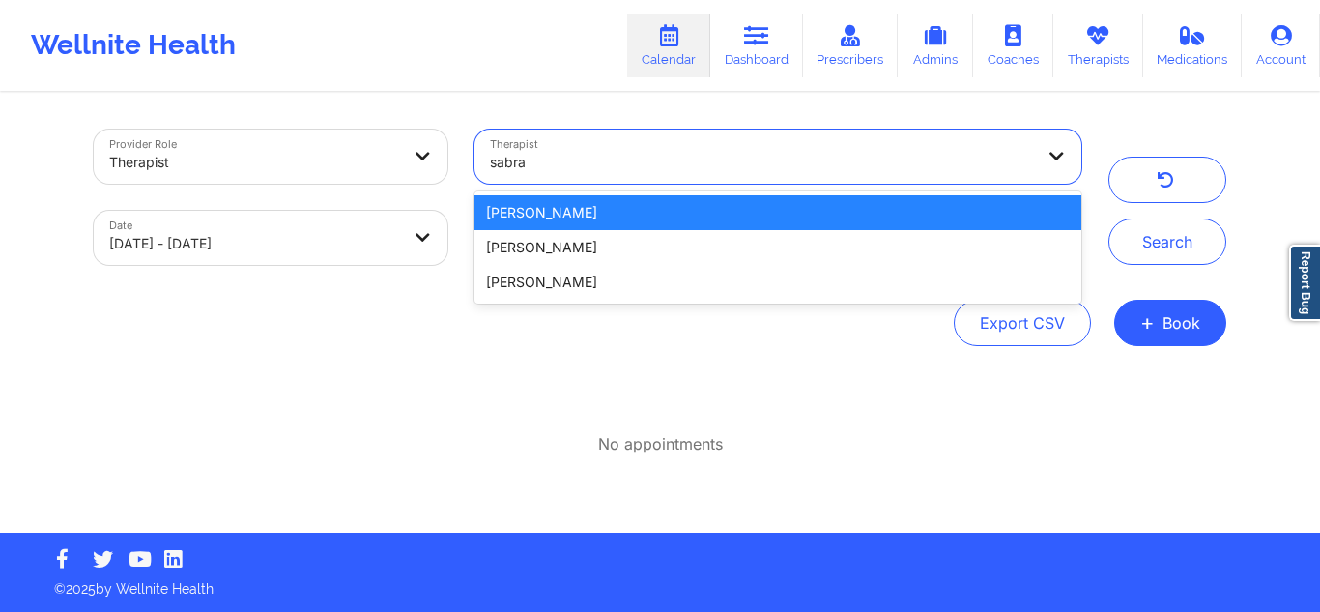
type input "sabra"
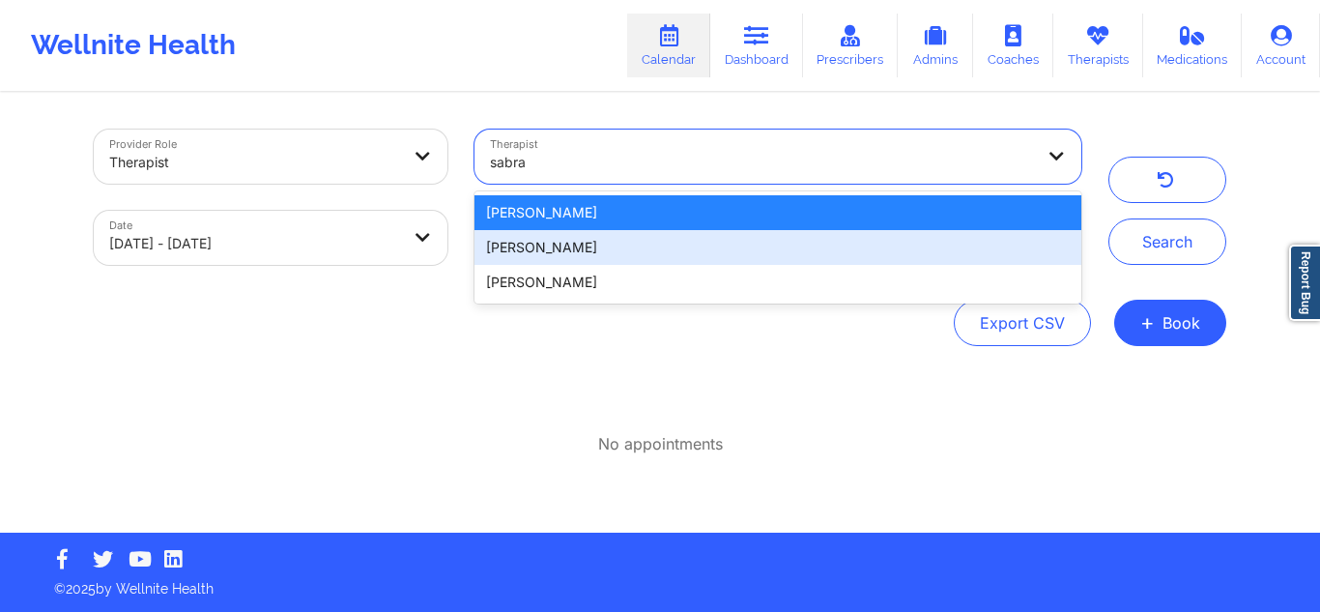
click at [585, 245] on div "[PERSON_NAME]" at bounding box center [777, 247] width 607 height 35
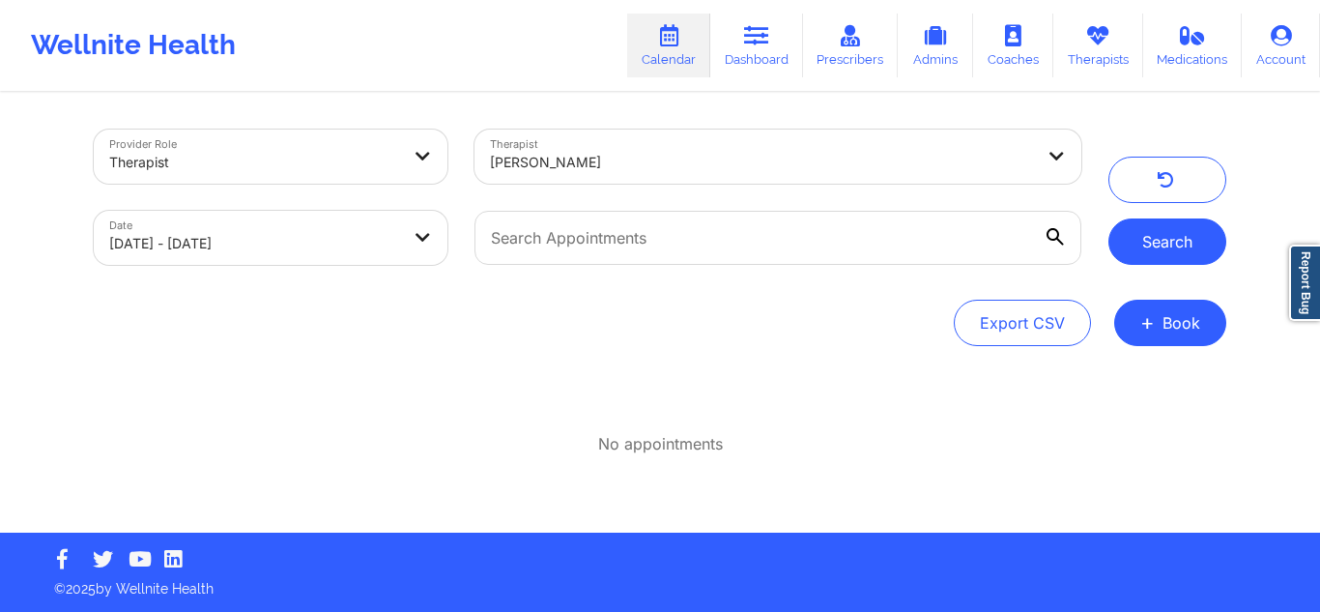
click at [1161, 245] on button "Search" at bounding box center [1167, 241] width 118 height 46
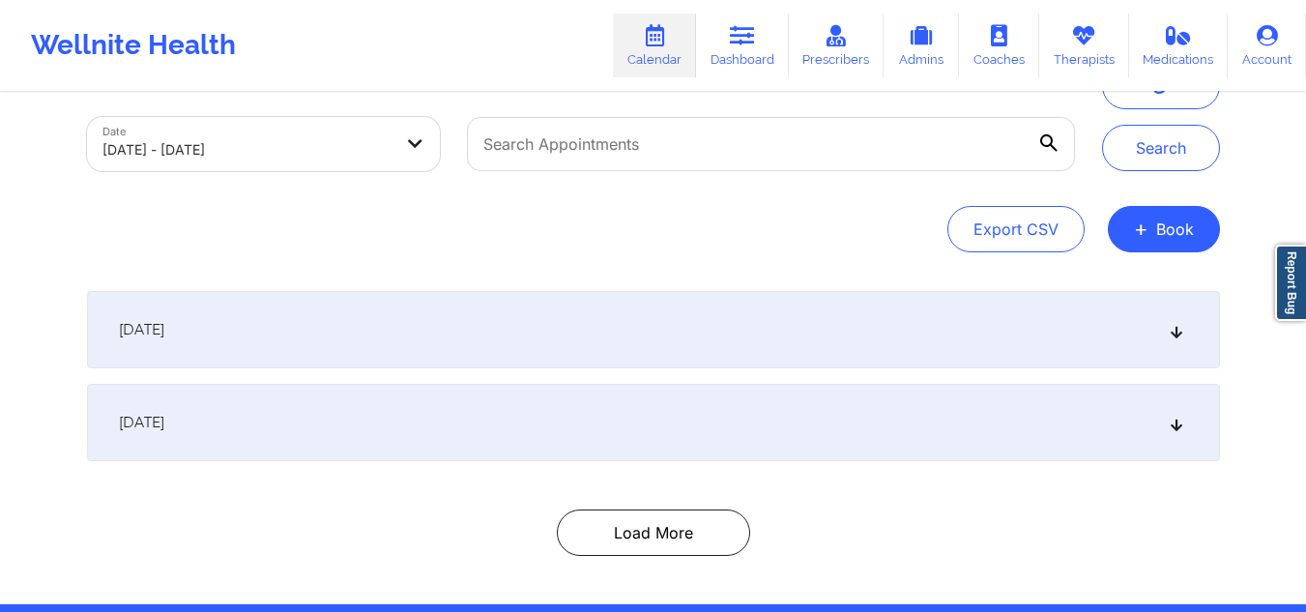
scroll to position [101, 0]
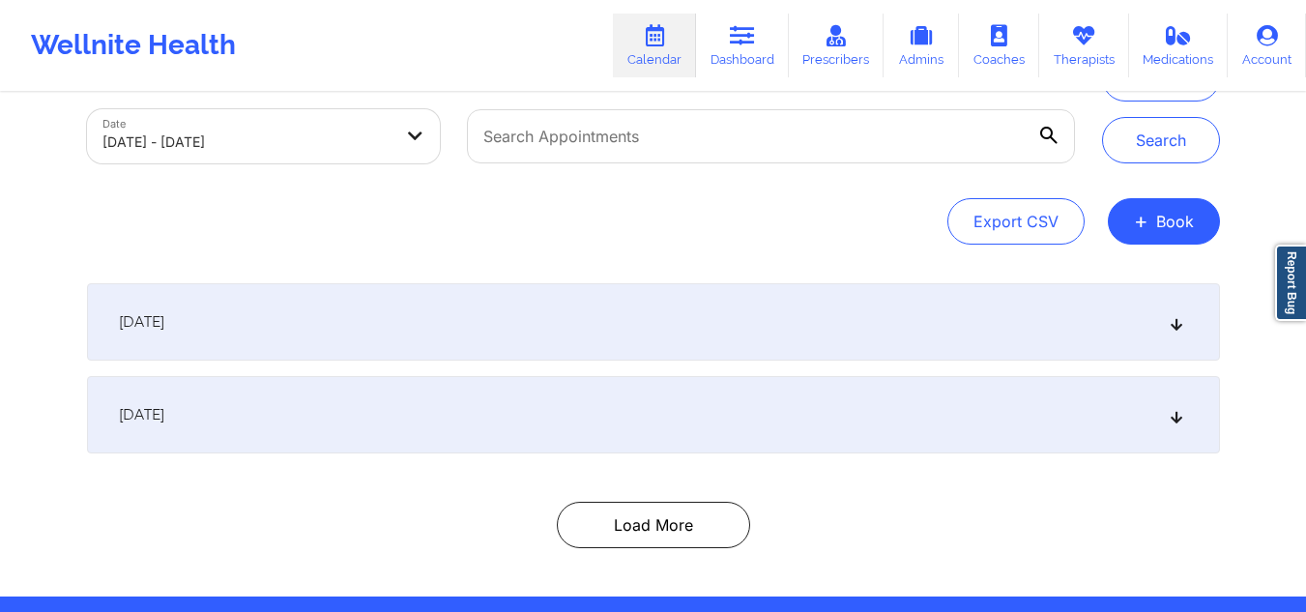
click at [1176, 328] on icon at bounding box center [1175, 322] width 16 height 14
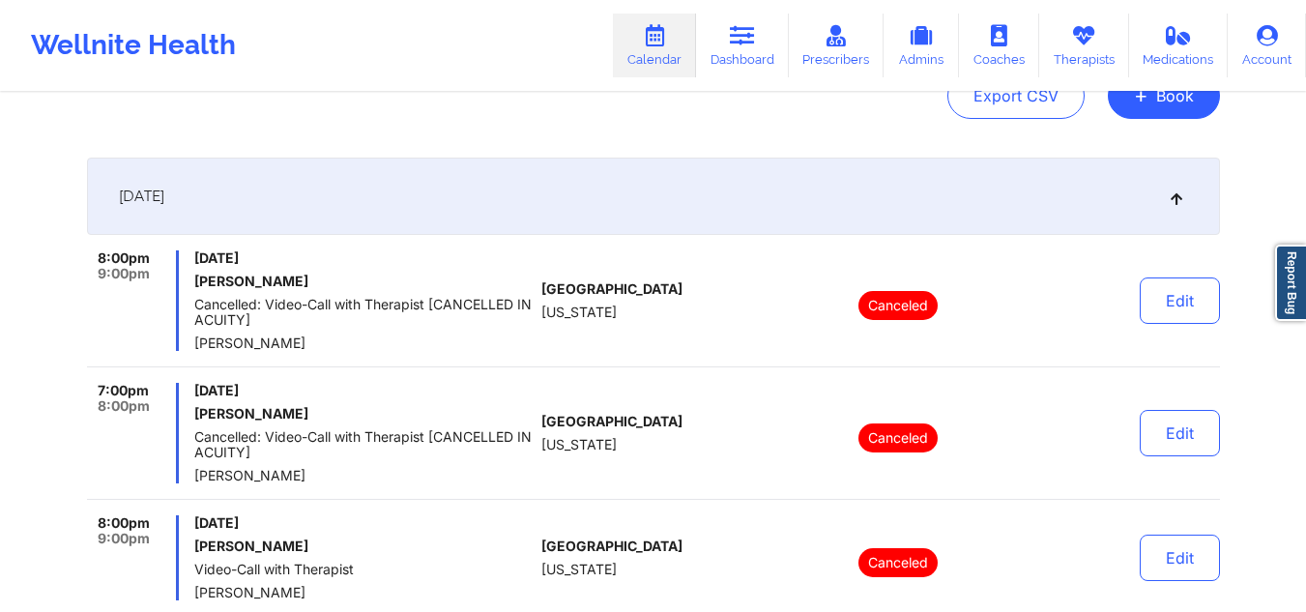
scroll to position [0, 0]
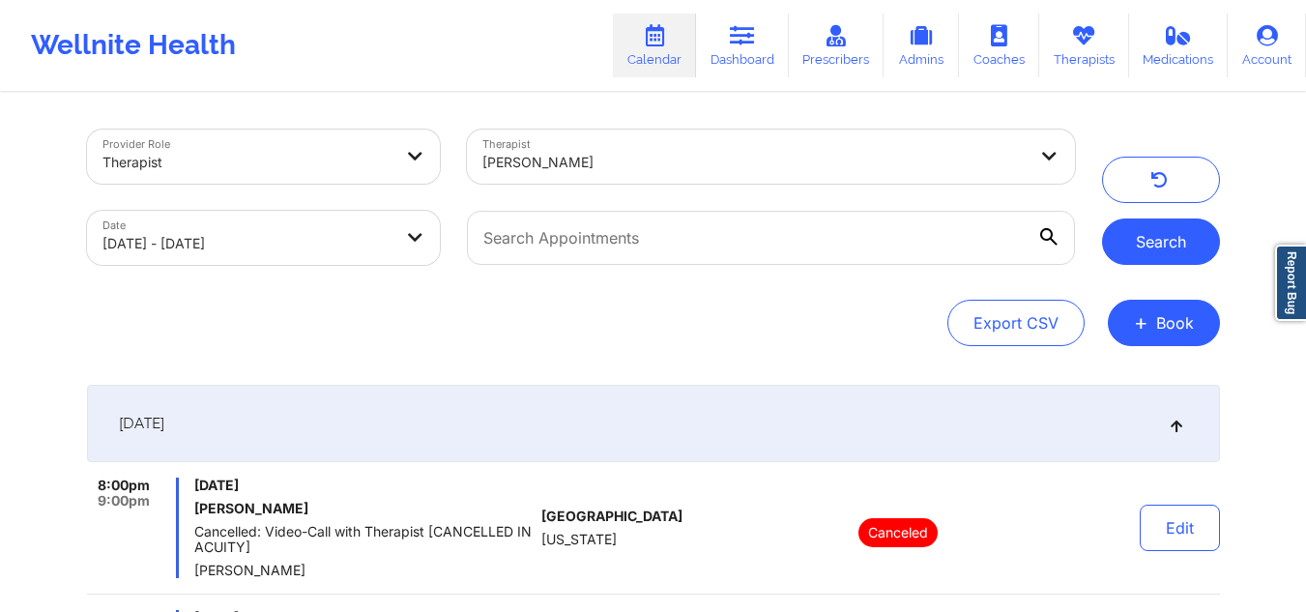
click at [1147, 247] on button "Search" at bounding box center [1161, 241] width 118 height 46
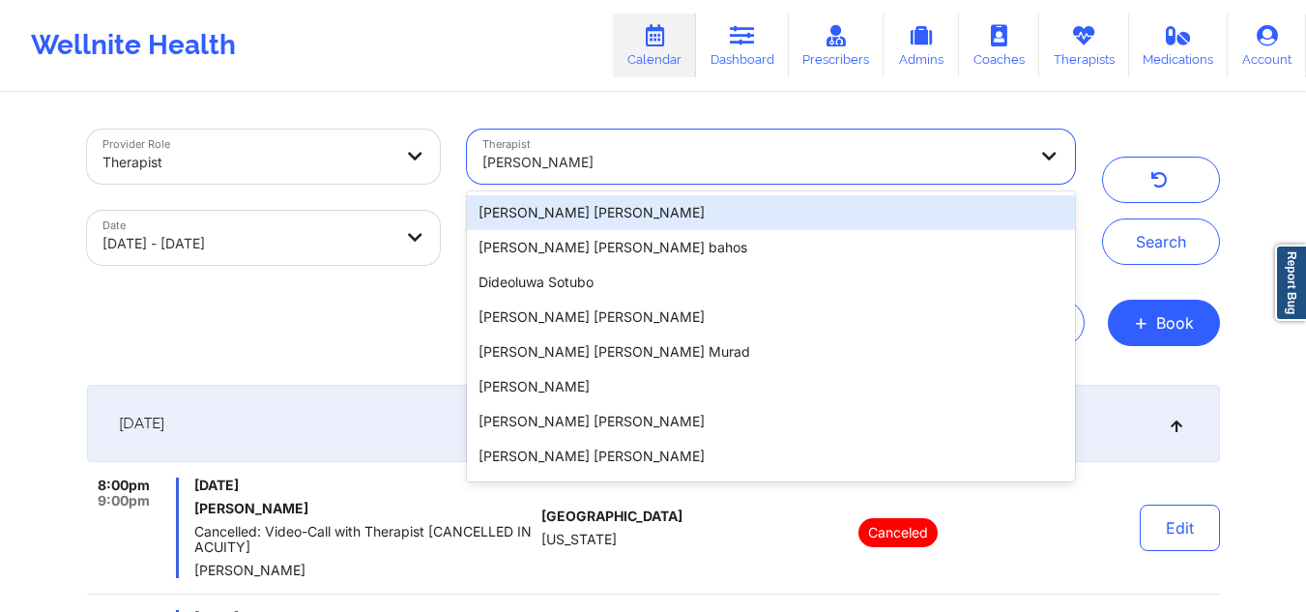
click at [671, 164] on div at bounding box center [754, 162] width 544 height 23
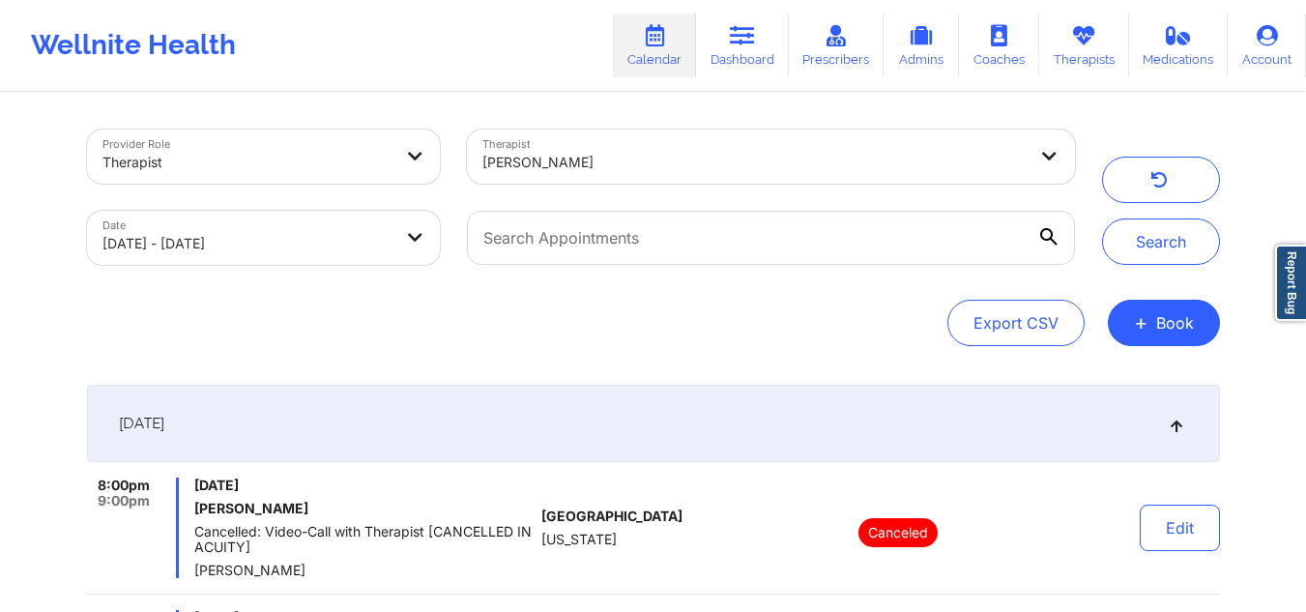
click at [325, 304] on div "Export CSV + Book" at bounding box center [653, 323] width 1133 height 46
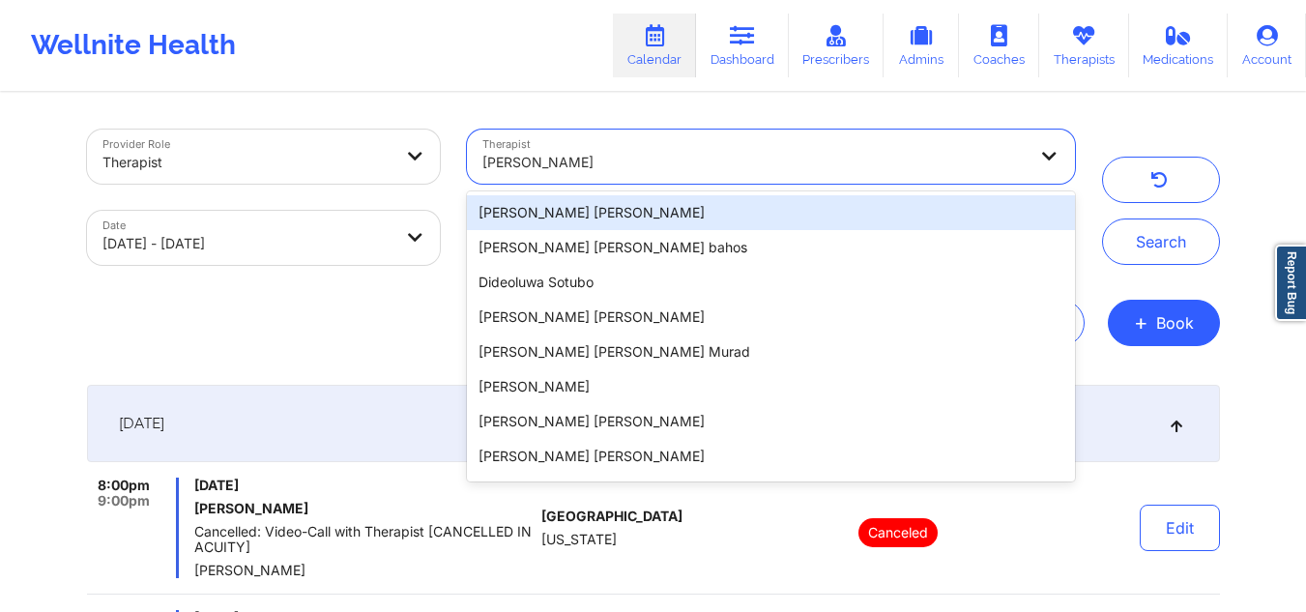
click at [1086, 127] on div "Therapist 100 results available. Use Up and Down to choose options, press Enter…" at bounding box center [770, 156] width 634 height 81
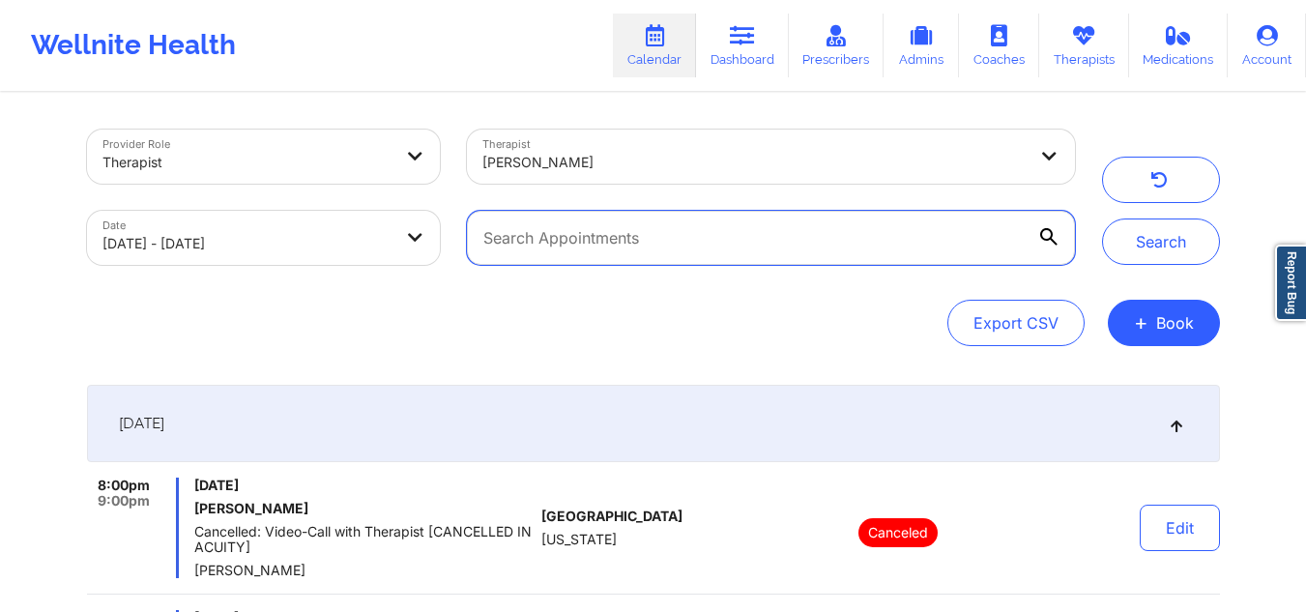
click at [836, 230] on input "text" at bounding box center [770, 238] width 607 height 54
type input "[PERSON_NAME]"
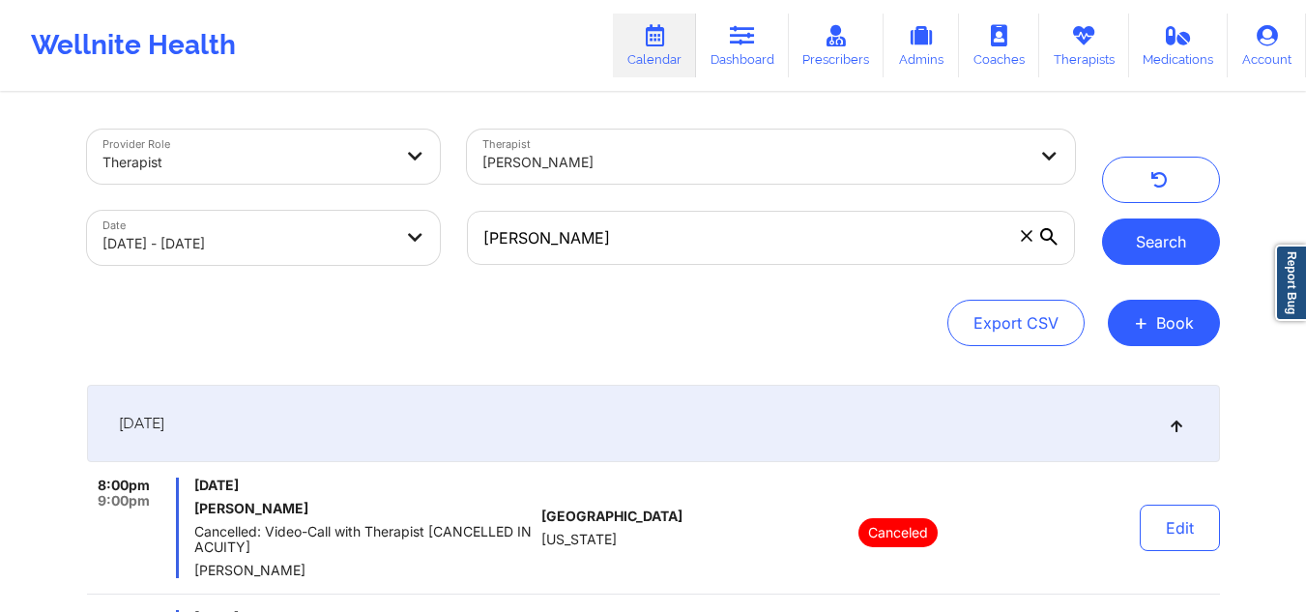
click at [1159, 234] on button "Search" at bounding box center [1161, 241] width 118 height 46
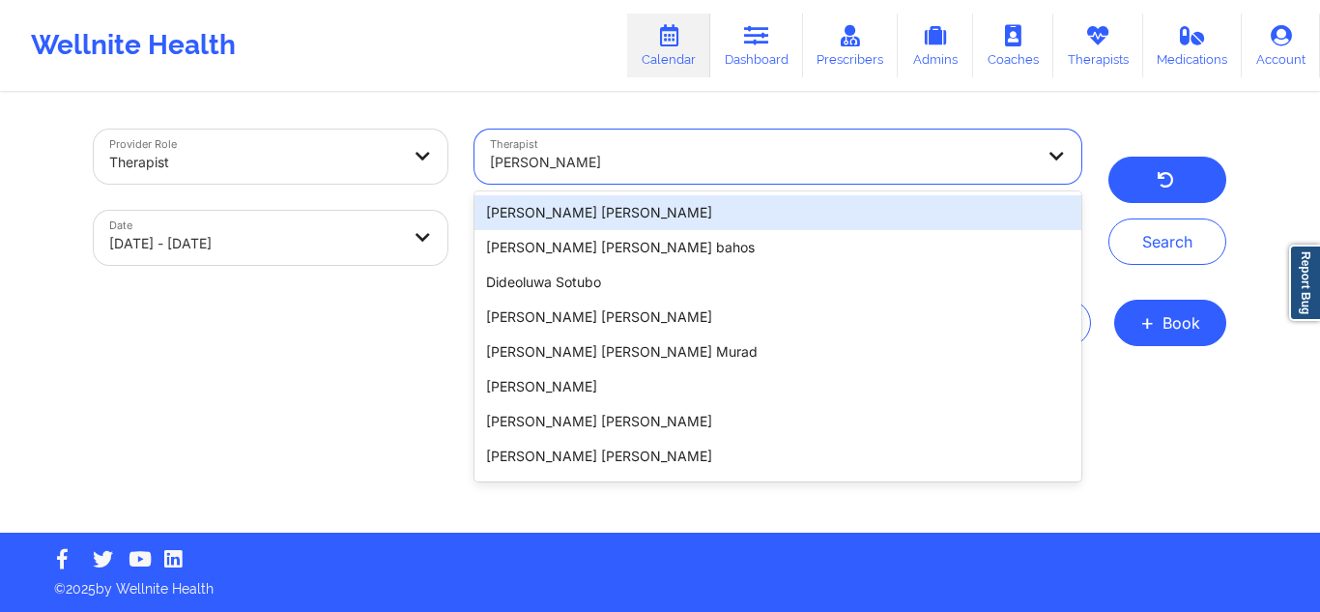
click at [1172, 170] on button "button" at bounding box center [1167, 180] width 118 height 46
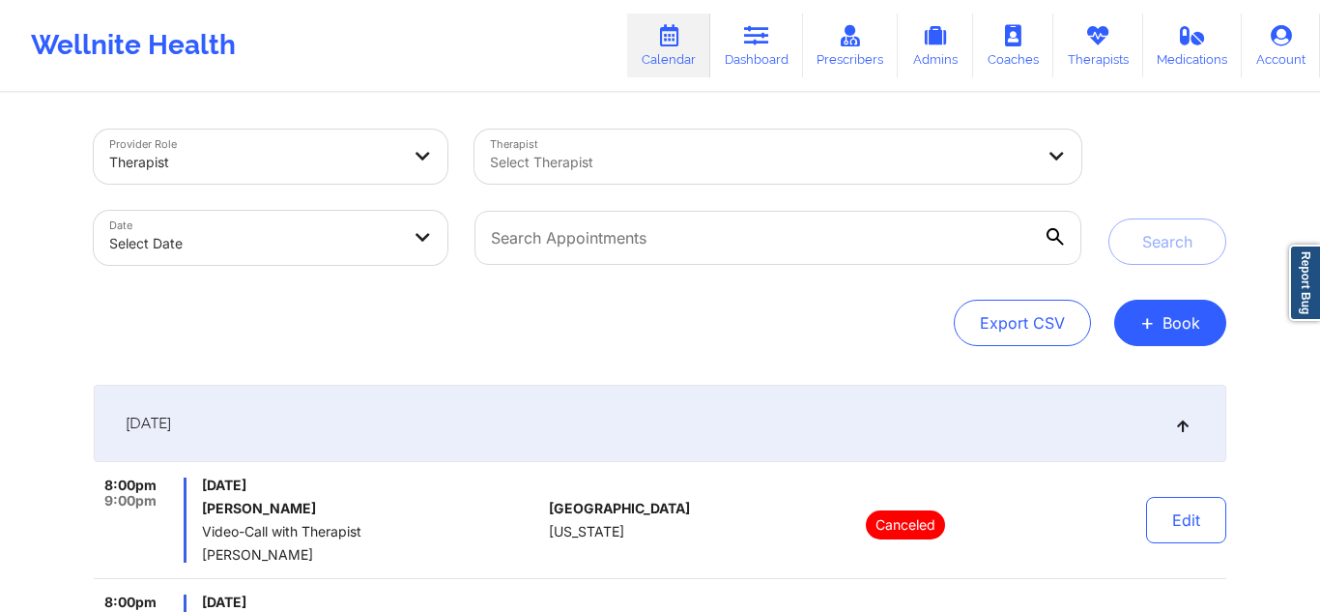
select select "2025-8"
select select "2025-9"
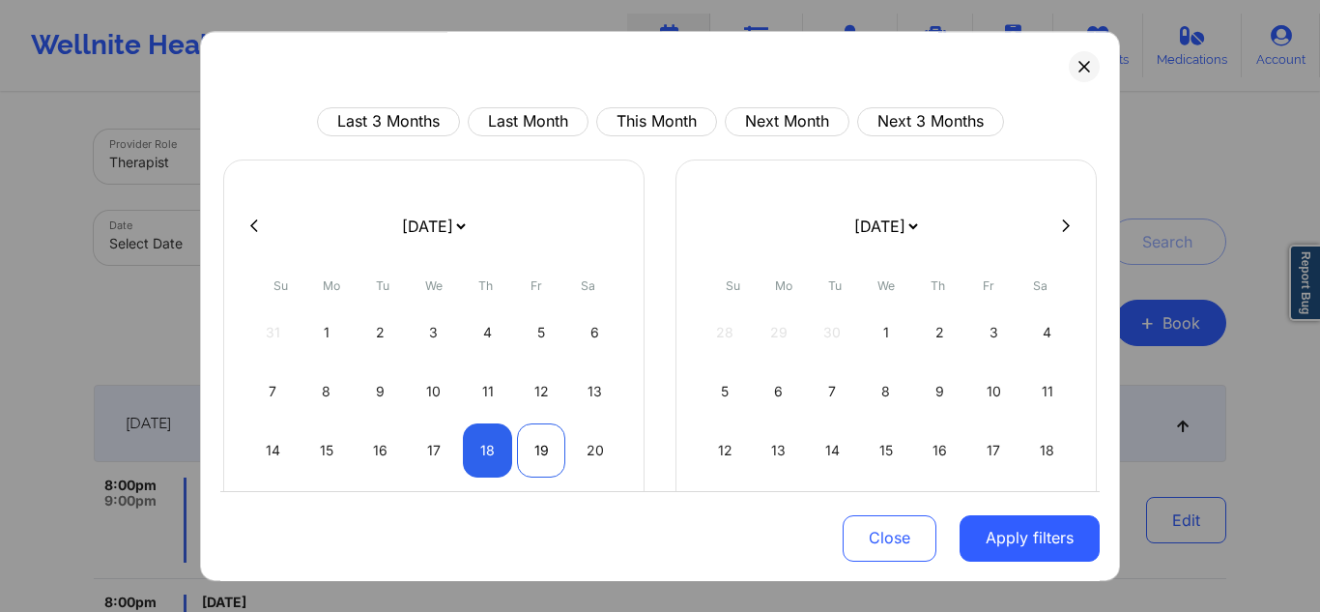
click at [543, 457] on div "19" at bounding box center [541, 450] width 49 height 54
select select "2025-8"
select select "2025-9"
select select "2025-8"
select select "2025-9"
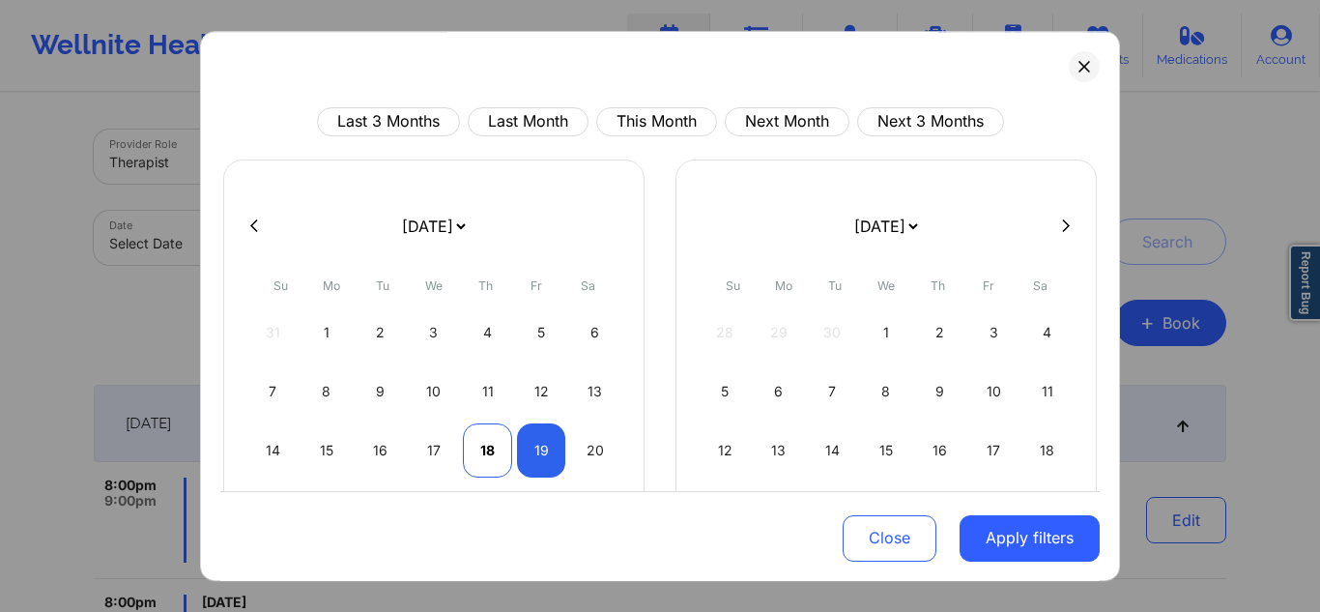
click at [498, 457] on div "18" at bounding box center [487, 450] width 49 height 54
select select "2025-8"
select select "2025-9"
select select "2025-8"
select select "2025-9"
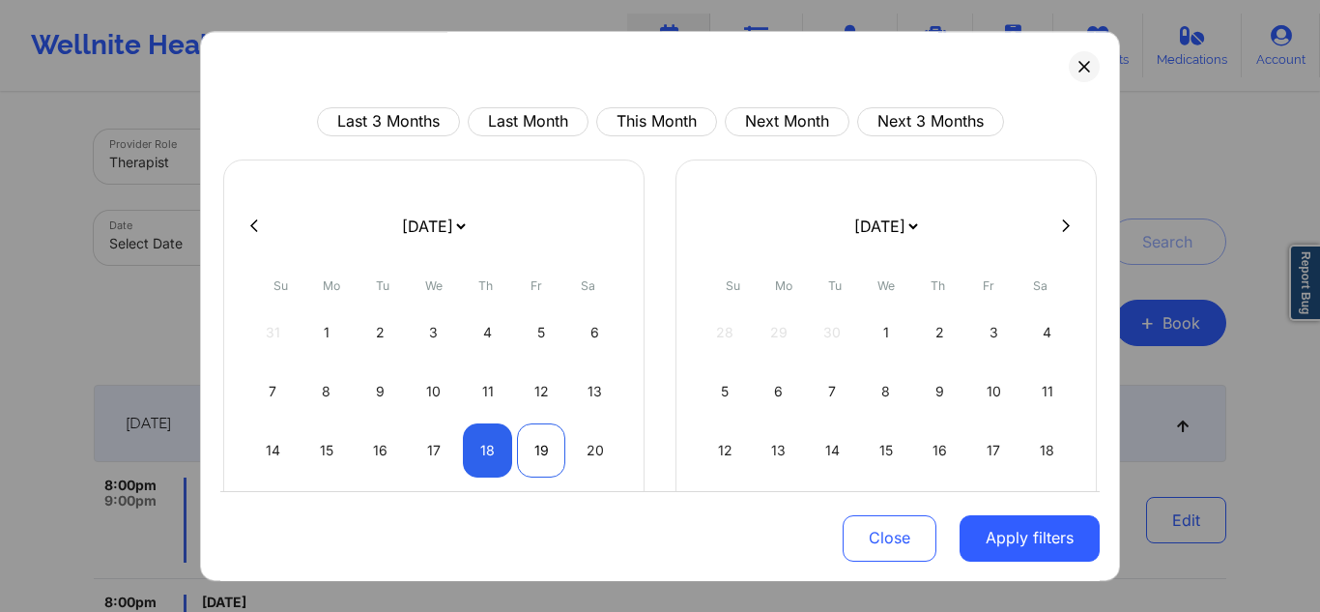
click at [540, 456] on div "19" at bounding box center [541, 450] width 49 height 54
select select "2025-8"
select select "2025-9"
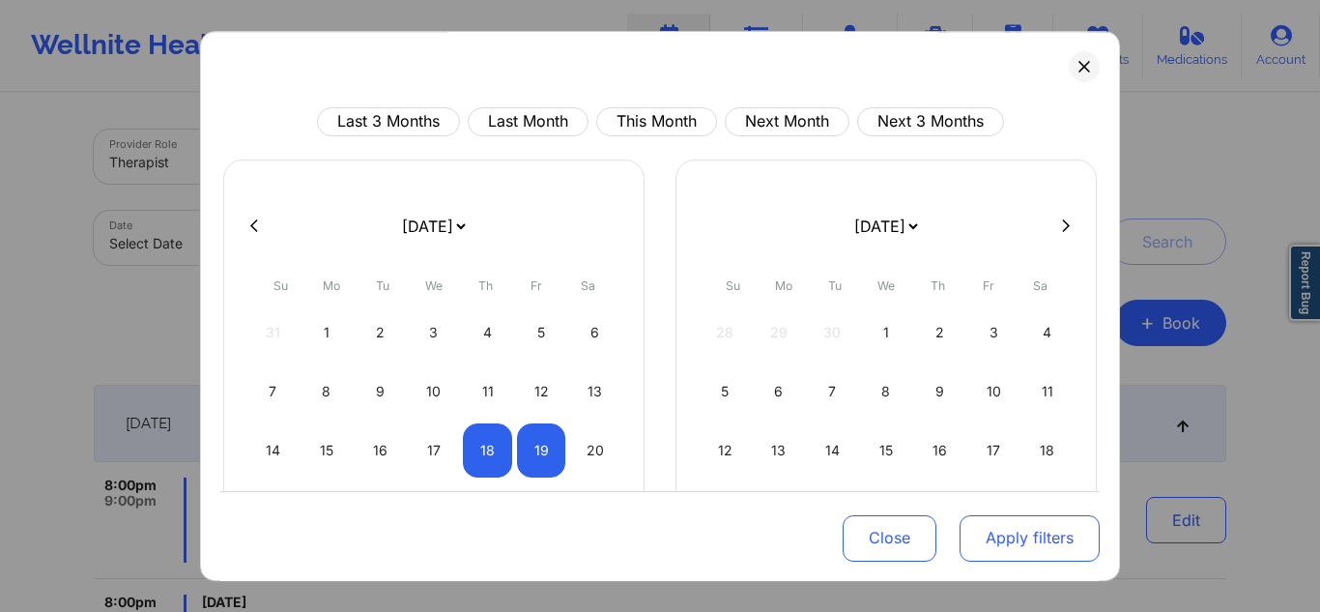
click at [1027, 524] on button "Apply filters" at bounding box center [1030, 537] width 140 height 46
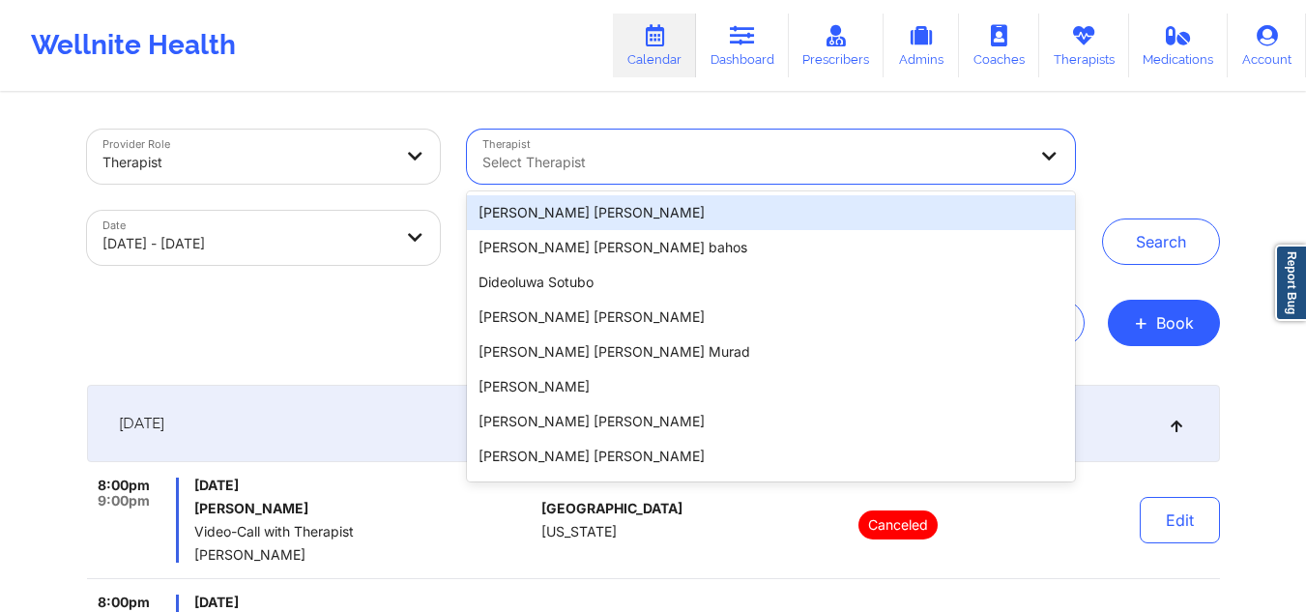
click at [751, 149] on div "Select Therapist" at bounding box center [747, 156] width 561 height 54
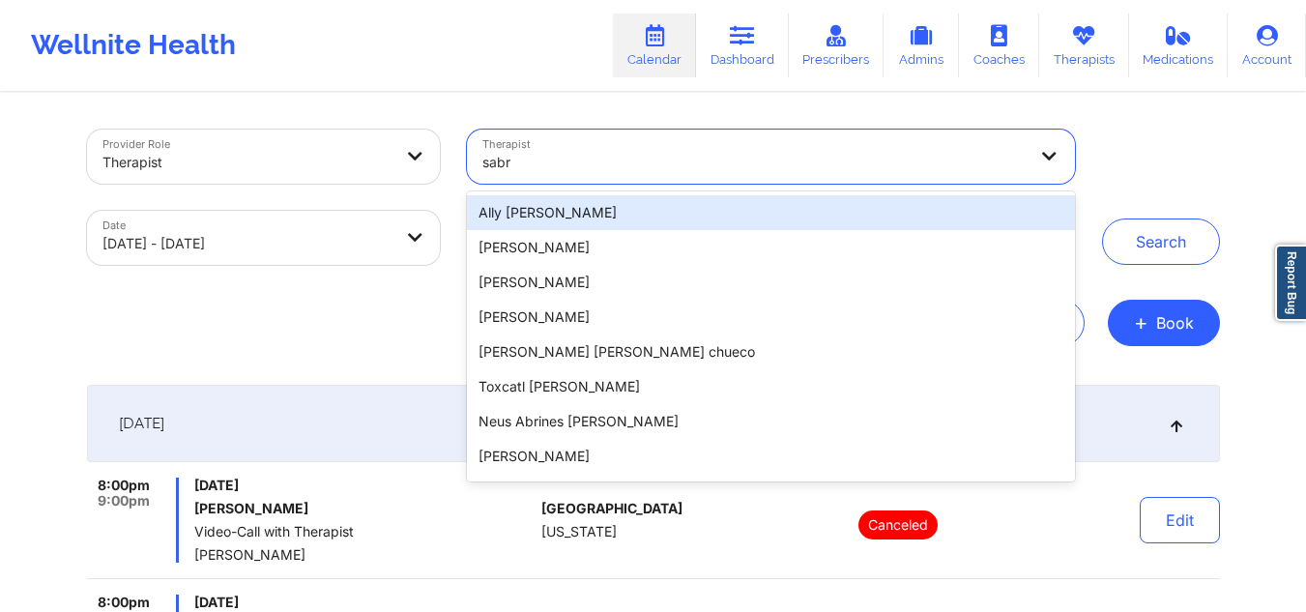
type input "sabra"
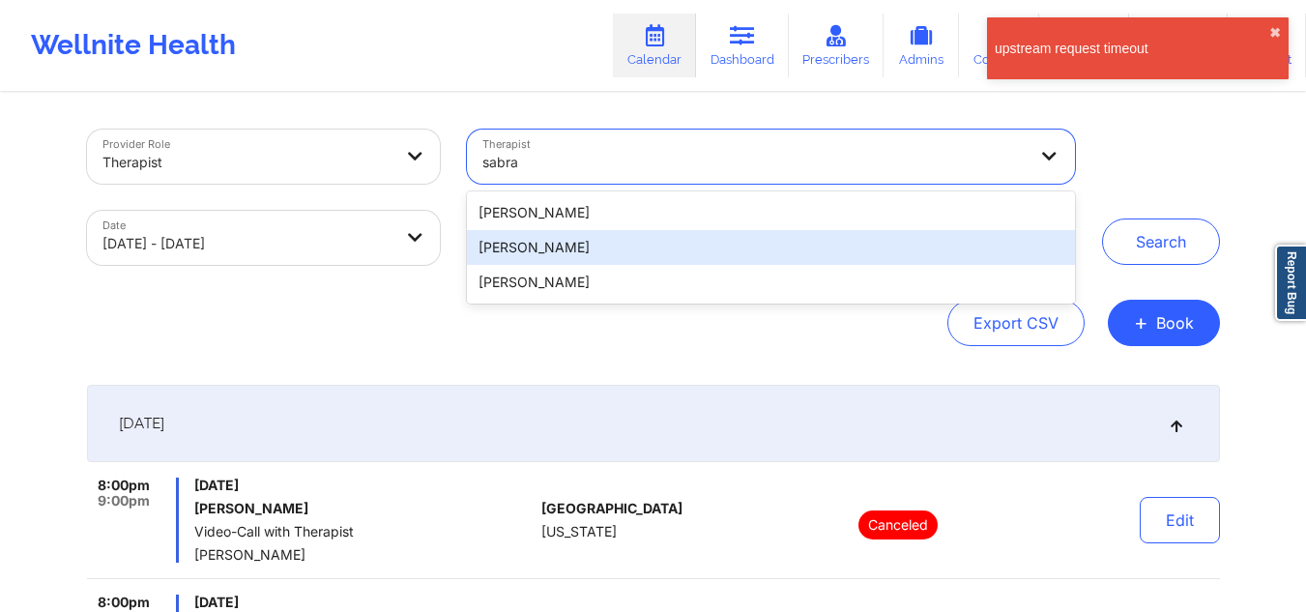
click at [616, 245] on div "[PERSON_NAME]" at bounding box center [770, 247] width 607 height 35
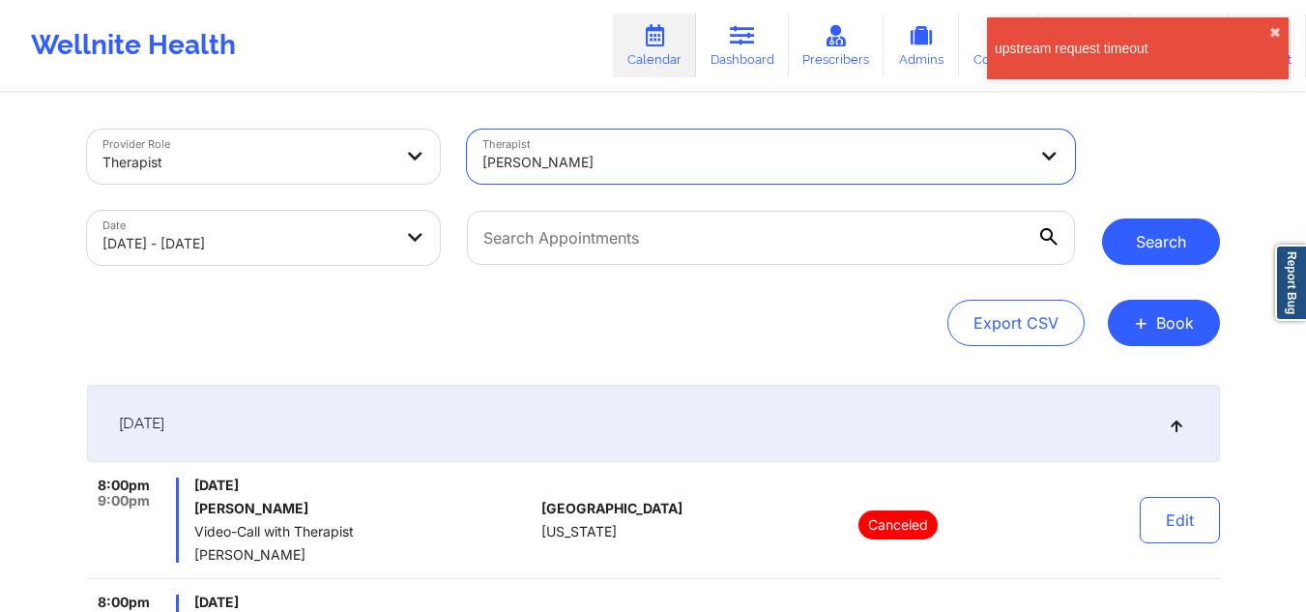
click at [1139, 252] on button "Search" at bounding box center [1161, 241] width 118 height 46
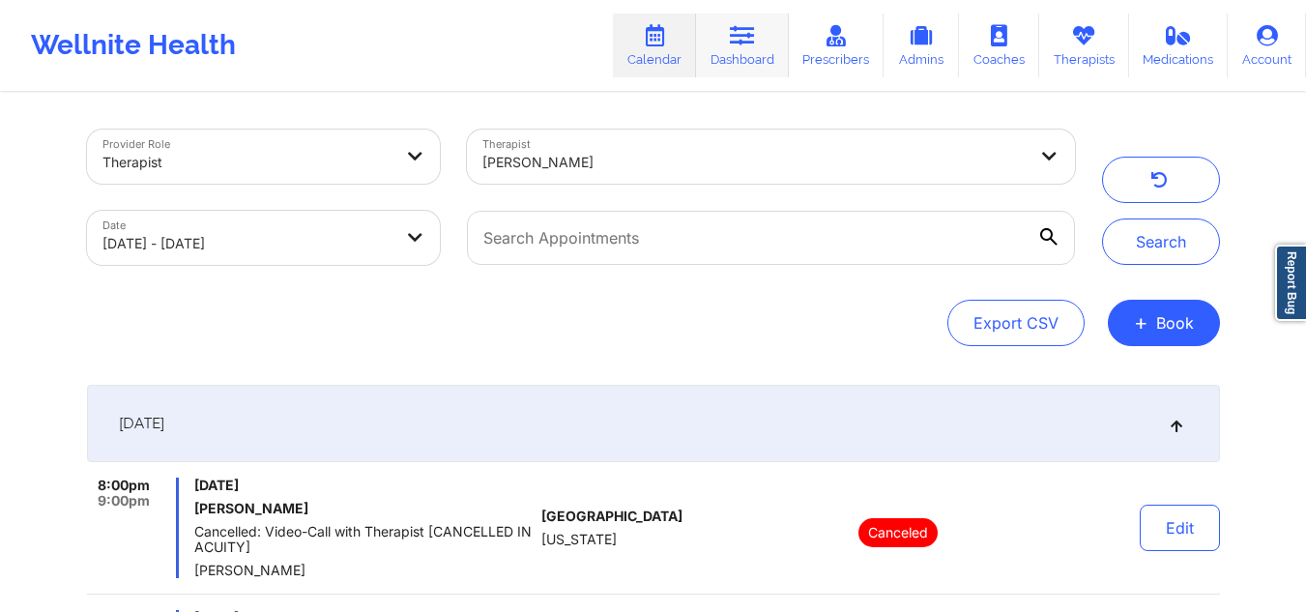
click at [747, 43] on icon at bounding box center [742, 35] width 25 height 21
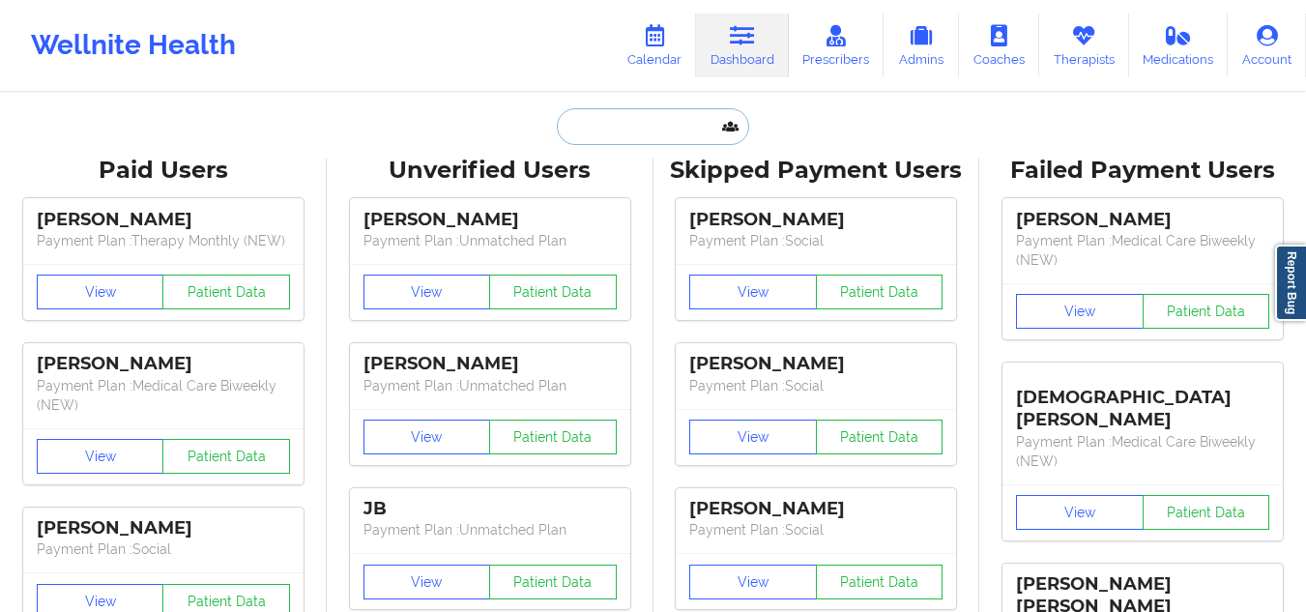
click at [657, 117] on input "text" at bounding box center [652, 126] width 191 height 37
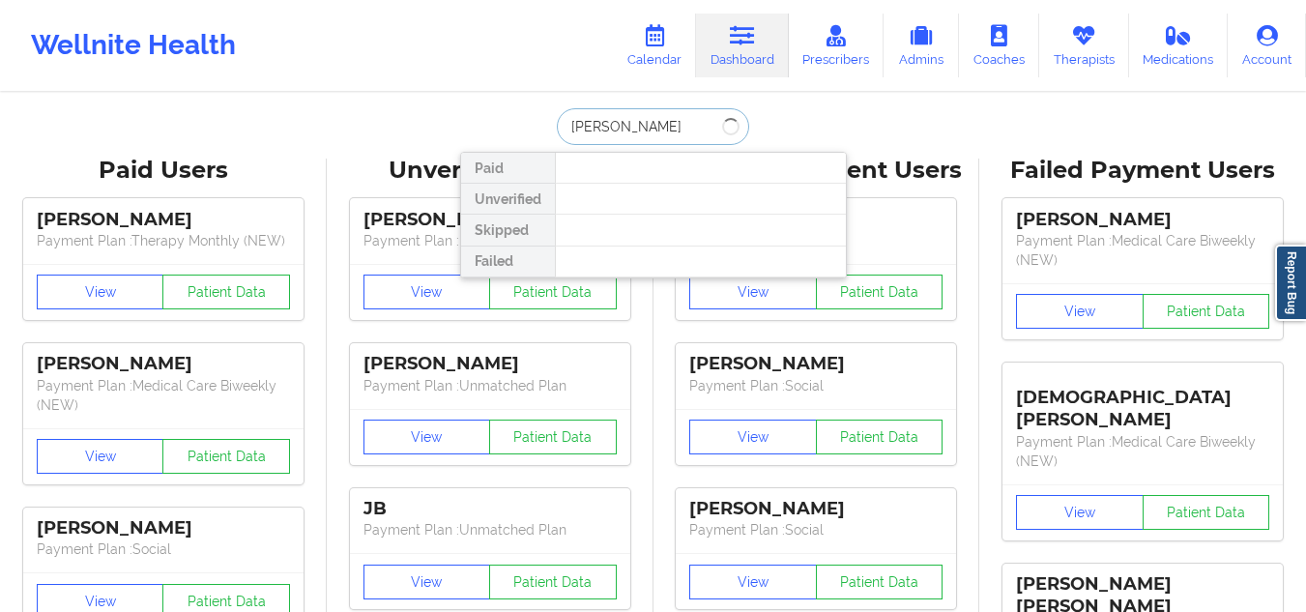
type input "[PERSON_NAME]"
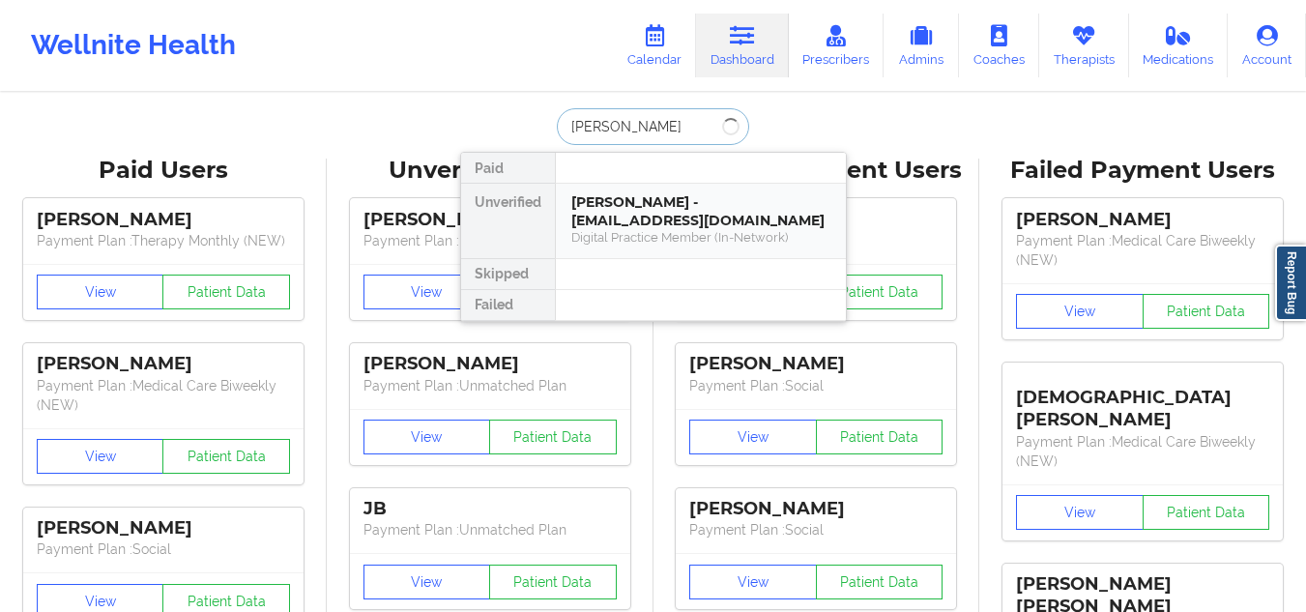
click at [638, 225] on div "[PERSON_NAME] - [EMAIL_ADDRESS][DOMAIN_NAME]" at bounding box center [700, 211] width 259 height 36
